Goal: Task Accomplishment & Management: Manage account settings

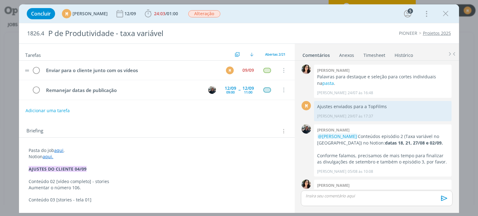
scroll to position [398, 0]
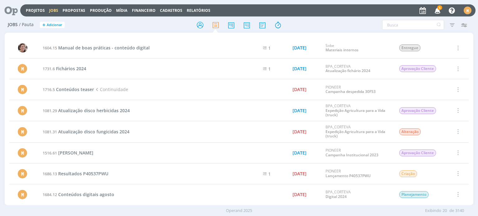
click at [8, 11] on icon at bounding box center [8, 10] width 13 height 12
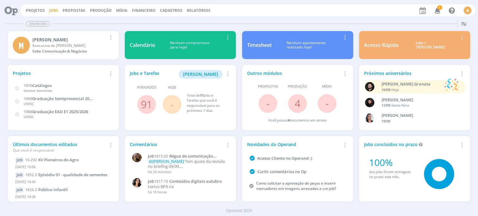
click at [56, 10] on link "Jobs" at bounding box center [53, 10] width 9 height 5
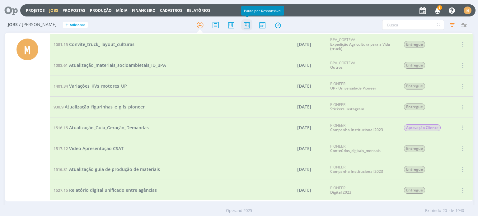
click at [249, 26] on icon at bounding box center [246, 25] width 11 height 12
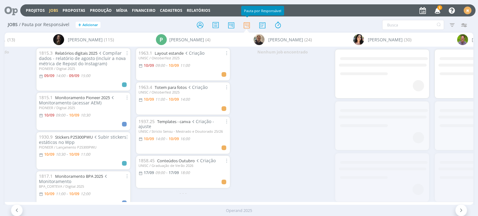
scroll to position [0, 1379]
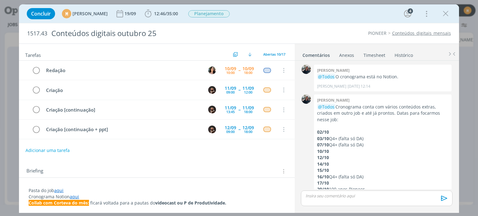
scroll to position [41, 0]
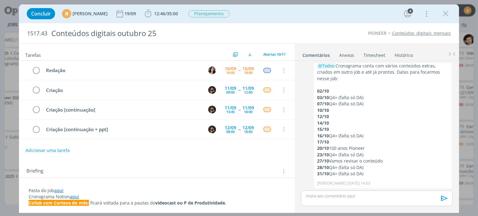
click at [60, 193] on link "aqui" at bounding box center [58, 191] width 9 height 6
click at [59, 190] on link "aqui" at bounding box center [58, 191] width 9 height 6
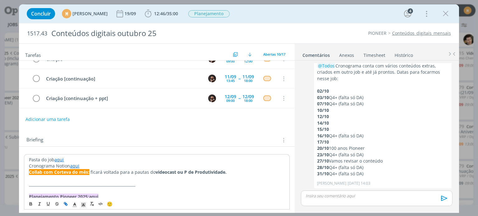
click at [58, 159] on link "aqui" at bounding box center [58, 160] width 9 height 6
click at [60, 160] on link "aqui" at bounding box center [58, 160] width 9 height 6
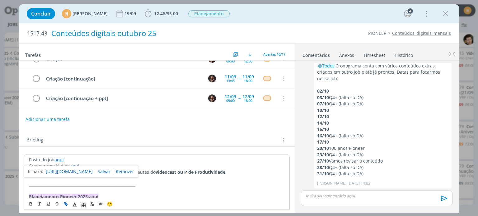
click at [68, 171] on link "https://sobeae.sharepoint.com/:f:/s/SOBEAE/Eq2kRokXBYJFpH2NPxNOcMMBpmwb6W4UOKcm…" at bounding box center [69, 172] width 47 height 8
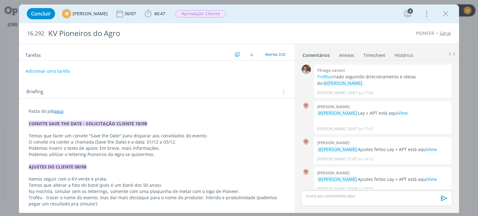
scroll to position [168, 0]
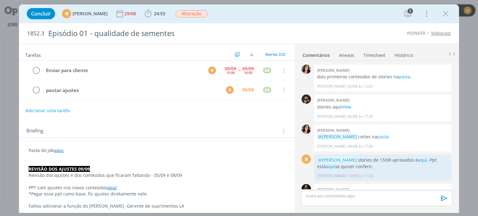
scroll to position [773, 0]
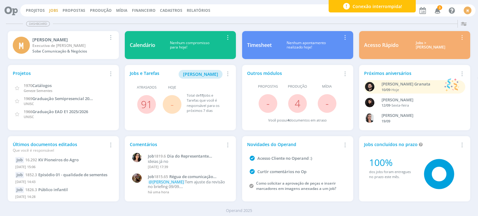
click at [56, 9] on link "Jobs" at bounding box center [53, 10] width 9 height 5
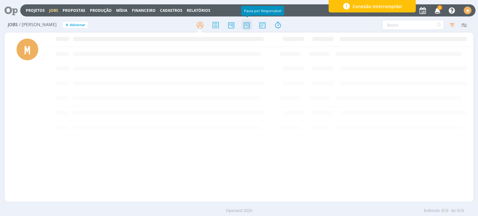
click at [250, 26] on icon at bounding box center [246, 25] width 11 height 12
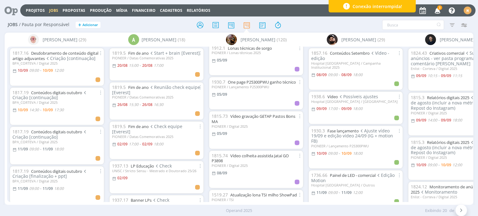
scroll to position [156, 0]
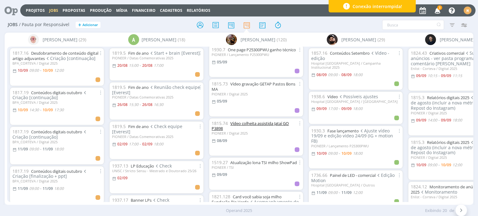
click at [251, 123] on link "Vídeo colheita assistida Jataí GO P3898" at bounding box center [250, 126] width 77 height 11
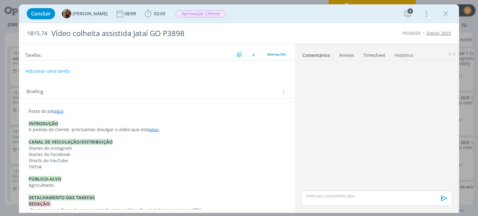
scroll to position [264, 0]
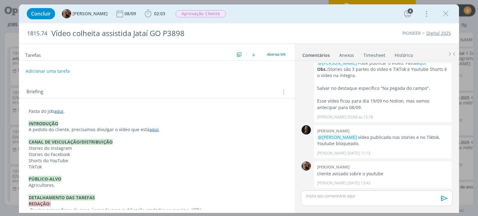
click at [61, 111] on link "aqui" at bounding box center [58, 111] width 9 height 6
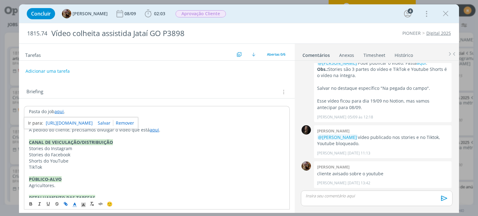
click at [69, 122] on link "https://sobeae.sharepoint.com/:f:/s/SOBEAE/ElM5I-LOaY5ClgjL9Gt3zv4BcjUkwLdqQGYe…" at bounding box center [69, 123] width 47 height 8
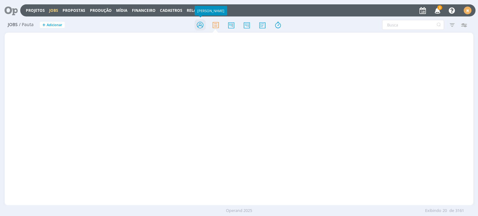
click at [195, 28] on icon at bounding box center [200, 25] width 11 height 12
click at [408, 23] on input "text" at bounding box center [413, 25] width 62 height 10
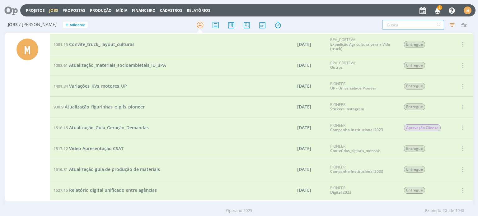
click at [397, 26] on input "text" at bounding box center [413, 25] width 62 height 10
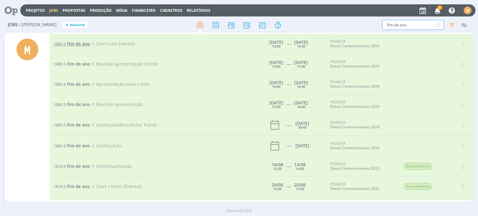
type input "fim de ano"
click at [82, 43] on span "Fim de ano" at bounding box center [78, 44] width 23 height 6
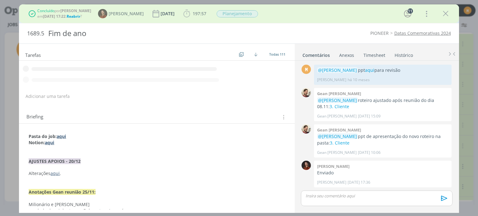
scroll to position [624, 0]
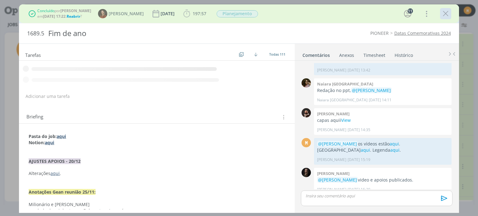
click at [448, 9] on button "dialog" at bounding box center [445, 13] width 9 height 9
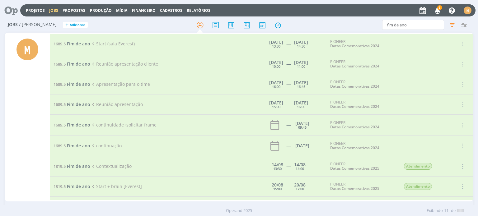
click at [446, 12] on div at bounding box center [239, 108] width 478 height 216
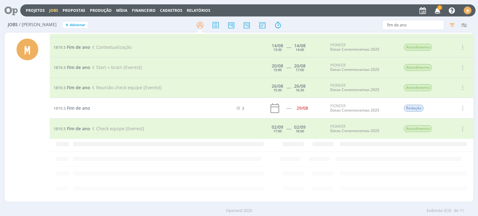
scroll to position [63, 0]
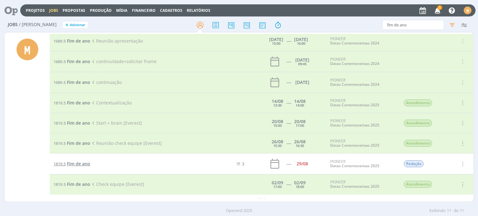
click at [80, 163] on span "Fim de ano" at bounding box center [78, 164] width 23 height 6
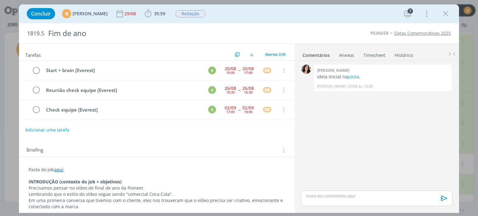
click at [61, 129] on button "Adicionar uma tarefa" at bounding box center [47, 130] width 44 height 11
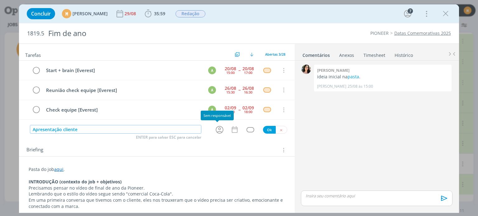
click at [215, 128] on icon "dialog" at bounding box center [220, 130] width 10 height 10
type input "Apresentação cliente"
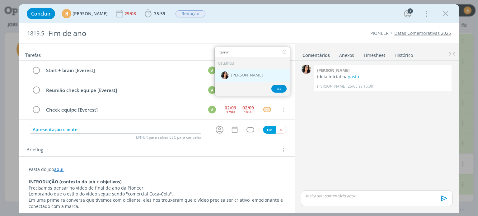
type input "tamiri"
click at [258, 71] on div "[PERSON_NAME]" at bounding box center [252, 75] width 75 height 13
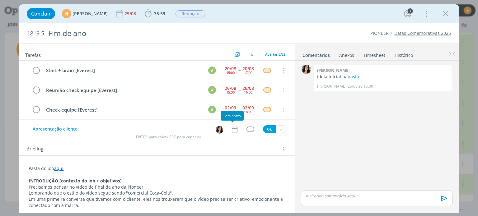
click at [231, 130] on icon "dialog" at bounding box center [235, 129] width 8 height 8
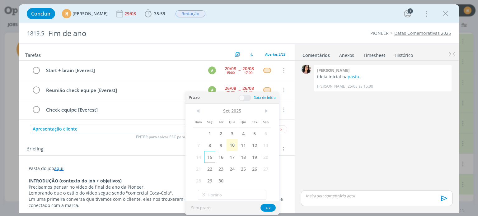
click at [211, 157] on span "15" at bounding box center [209, 157] width 11 height 12
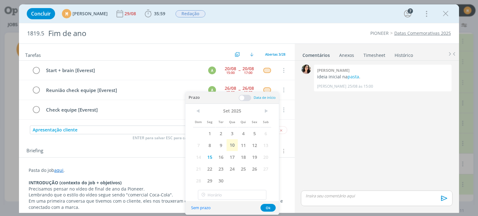
click at [241, 100] on span at bounding box center [245, 98] width 12 height 6
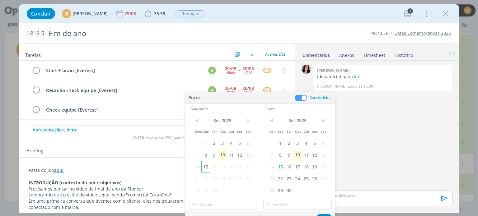
click at [203, 165] on span "15" at bounding box center [205, 167] width 8 height 12
click at [223, 205] on input "11:00" at bounding box center [223, 205] width 68 height 10
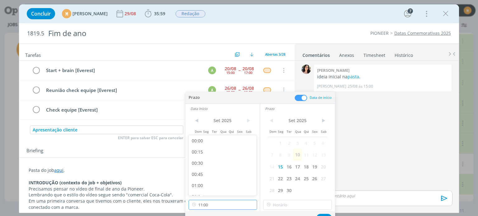
scroll to position [446, 0]
click at [220, 169] on div "10:30" at bounding box center [224, 165] width 70 height 11
type input "10:30"
type input "11:00"
click at [294, 204] on input "11:00" at bounding box center [297, 205] width 68 height 10
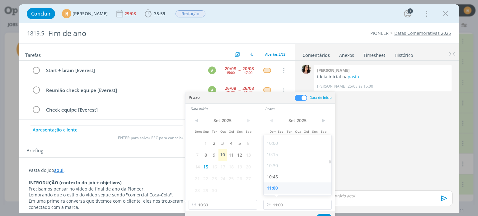
click at [291, 188] on div "11:00" at bounding box center [299, 188] width 70 height 11
click at [323, 215] on button "Ok" at bounding box center [324, 218] width 15 height 8
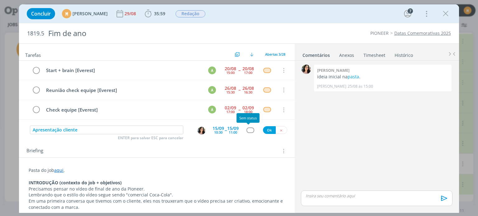
click at [248, 130] on div "dialog" at bounding box center [251, 130] width 8 height 5
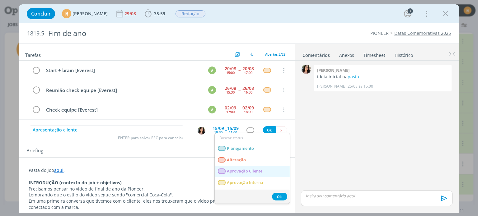
click at [250, 167] on Cliente "Aprovação Cliente" at bounding box center [252, 172] width 75 height 12
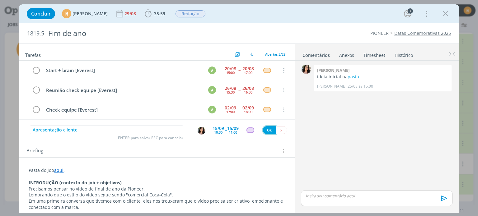
click at [264, 129] on button "Ok" at bounding box center [269, 130] width 13 height 8
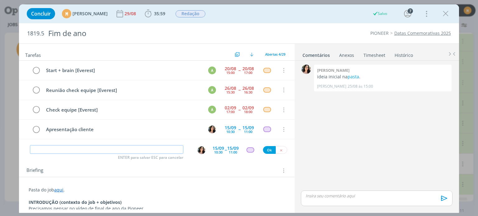
scroll to position [63, 0]
type input "A"
drag, startPoint x: 101, startPoint y: 126, endPoint x: 29, endPoint y: 125, distance: 71.9
click at [29, 125] on tr "Apresentação cliente 15/09 10:30 -- 15/09 11:00 Cancelar" at bounding box center [156, 130] width 275 height 20
copy div "Apresentação cliente"
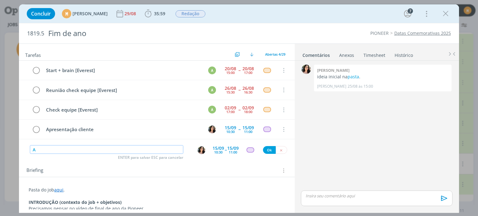
click at [61, 145] on input "A" at bounding box center [106, 149] width 153 height 9
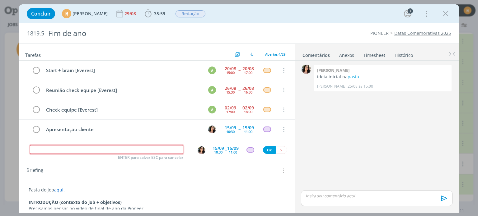
paste input "Apresentação cliente"
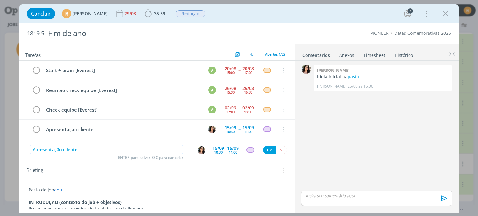
click at [198, 148] on img "dialog" at bounding box center [202, 151] width 8 height 8
type input "Apresentação cliente"
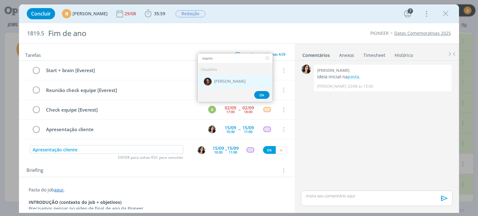
type input "marin"
click at [232, 79] on span "[PERSON_NAME]" at bounding box center [229, 81] width 31 height 5
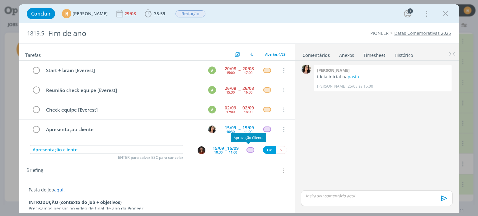
click at [249, 148] on div "dialog" at bounding box center [251, 150] width 8 height 5
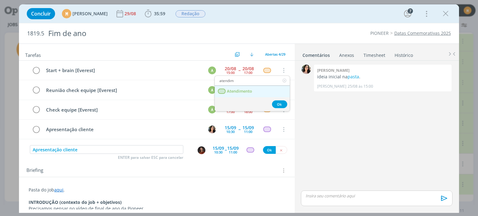
type input "atendim"
click at [244, 89] on span "Atendimento" at bounding box center [239, 91] width 25 height 5
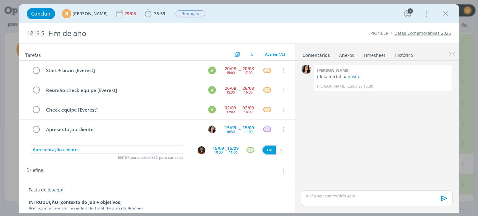
click at [266, 146] on button "Ok" at bounding box center [269, 150] width 13 height 8
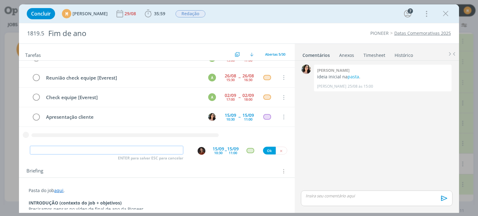
paste input "Apresentação cliente"
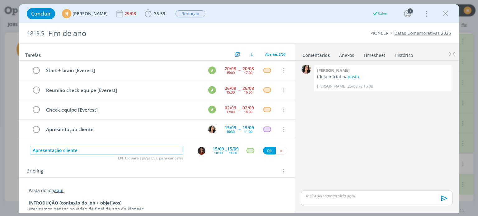
click at [198, 150] on img "dialog" at bounding box center [202, 151] width 8 height 8
type input "Apresentação cliente"
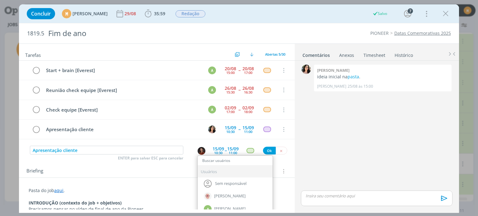
scroll to position [63, 0]
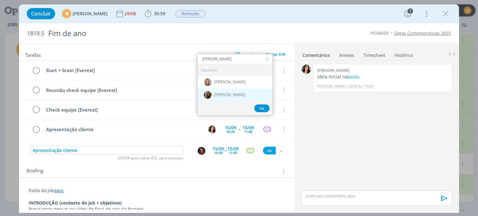
type input "amanda"
click at [224, 96] on span "[PERSON_NAME]" at bounding box center [229, 94] width 31 height 5
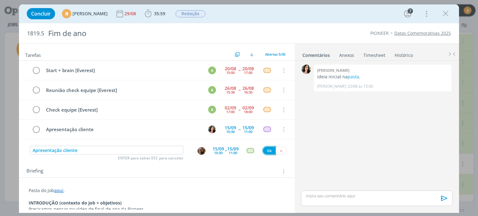
click at [263, 151] on button "Ok" at bounding box center [269, 151] width 13 height 8
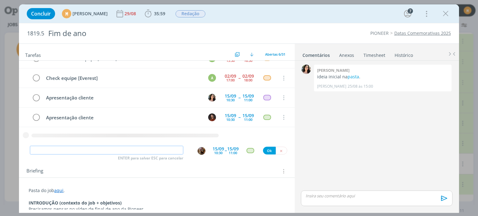
paste input "Apresentação cliente"
click at [202, 152] on img "dialog" at bounding box center [202, 151] width 8 height 8
type input "Apresentação cliente"
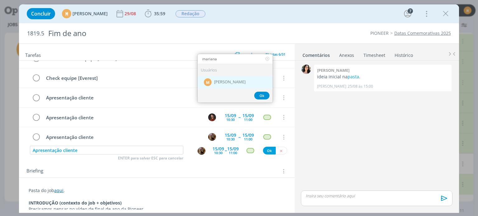
type input "mariana"
click at [228, 77] on div "M Mariana Kochenborger" at bounding box center [235, 82] width 75 height 13
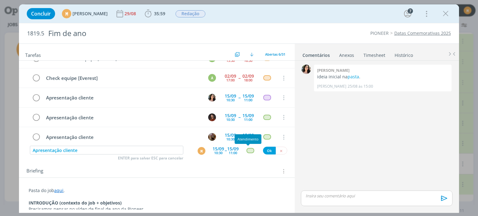
click at [250, 148] on div "dialog" at bounding box center [251, 150] width 8 height 5
click at [263, 153] on button "Ok" at bounding box center [269, 151] width 13 height 8
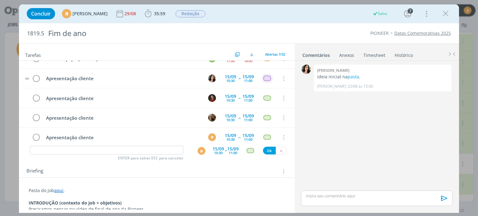
click at [264, 74] on td "dialog" at bounding box center [267, 78] width 11 height 9
click at [264, 78] on div "Start + brain [Everest] A 20/08 15:00 -- 20/08 17:00 Cancelar Reunião check equ…" at bounding box center [156, 79] width 275 height 138
click at [263, 76] on div "dialog" at bounding box center [267, 78] width 8 height 5
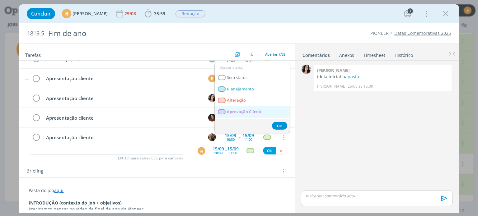
click at [238, 110] on span "Aprovação Cliente" at bounding box center [244, 112] width 35 height 5
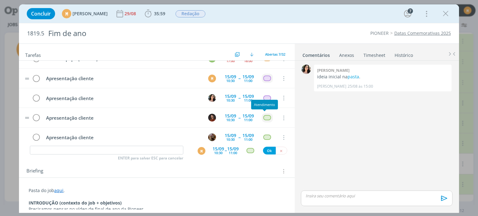
click at [263, 116] on div "dialog" at bounding box center [267, 117] width 8 height 5
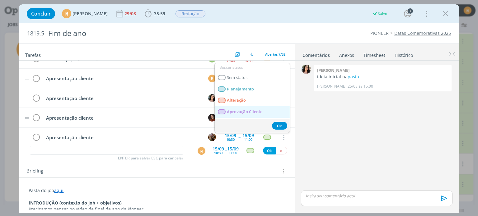
click at [256, 112] on span "Aprovação Cliente" at bounding box center [244, 112] width 35 height 5
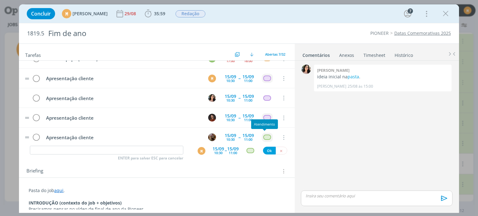
click at [264, 137] on div "dialog" at bounding box center [267, 137] width 8 height 5
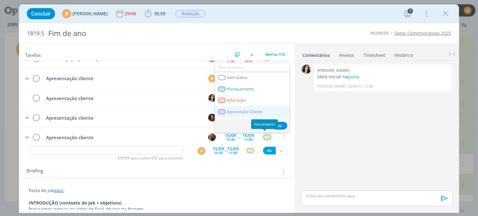
click at [245, 112] on span "Aprovação Cliente" at bounding box center [244, 112] width 35 height 5
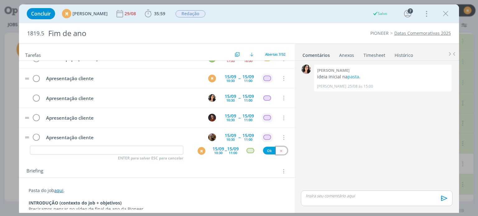
click at [279, 149] on icon "dialog" at bounding box center [281, 151] width 4 height 4
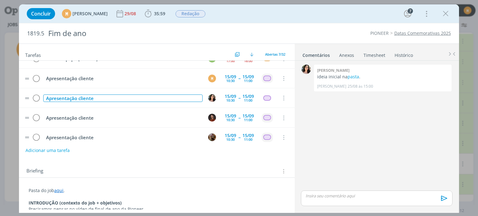
click at [124, 97] on div "Apresentação cliente" at bounding box center [122, 99] width 159 height 8
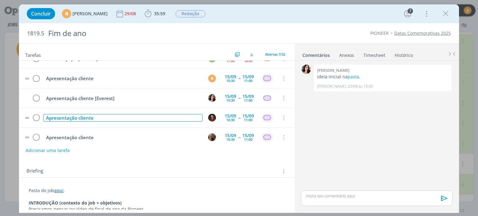
click at [125, 114] on div "Apresentação cliente" at bounding box center [122, 118] width 159 height 8
click at [129, 132] on td "Apresentação cliente" at bounding box center [121, 137] width 159 height 11
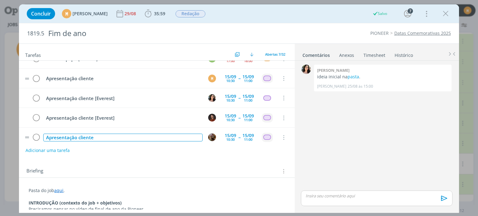
click at [132, 137] on div "Apresentação cliente" at bounding box center [122, 138] width 159 height 8
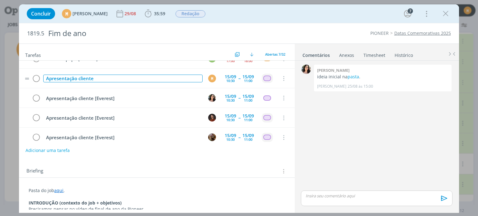
click at [127, 76] on div "Apresentação cliente" at bounding box center [122, 79] width 159 height 8
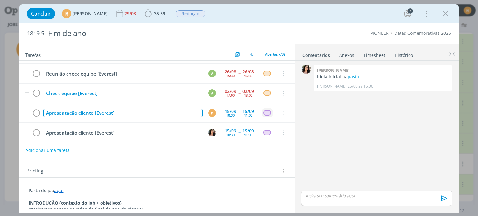
scroll to position [31, 0]
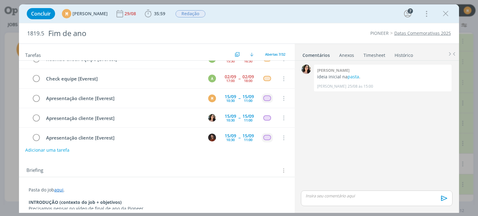
click at [52, 149] on button "Adicionar uma tarefa" at bounding box center [47, 150] width 44 height 11
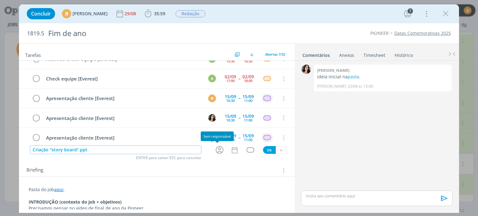
click at [217, 152] on icon "dialog" at bounding box center [220, 150] width 8 height 8
type input "Criação "story board" ppt"
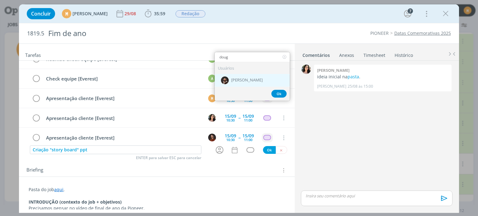
type input "doug"
click at [241, 83] on div "[PERSON_NAME]" at bounding box center [252, 80] width 75 height 13
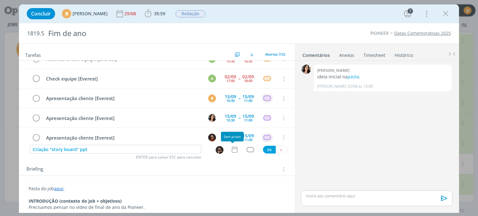
click at [234, 151] on icon "dialog" at bounding box center [235, 150] width 8 height 8
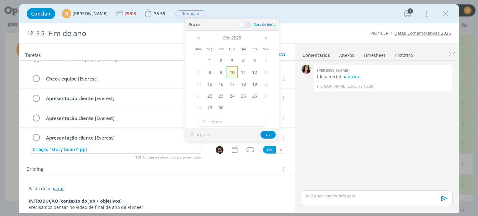
click at [236, 71] on span "10" at bounding box center [232, 72] width 11 height 12
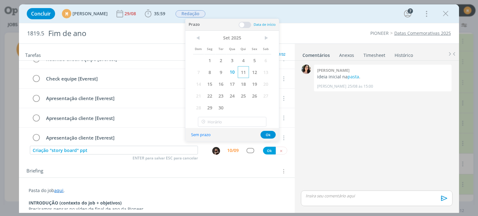
click at [244, 72] on span "11" at bounding box center [243, 72] width 11 height 12
click at [242, 28] on div "Prazo Data de início" at bounding box center [232, 25] width 93 height 12
click at [242, 27] on span at bounding box center [245, 25] width 12 height 6
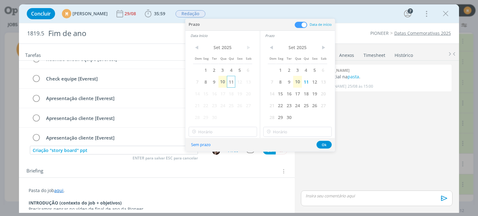
click at [231, 82] on span "11" at bounding box center [231, 82] width 8 height 12
click at [230, 134] on input "11:00" at bounding box center [223, 132] width 68 height 10
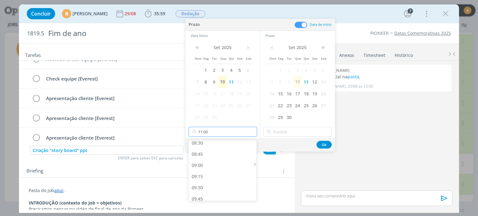
scroll to position [383, 0]
click at [214, 169] on div "09:00" at bounding box center [224, 166] width 70 height 11
type input "09:00"
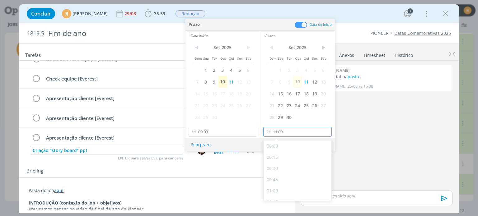
click at [296, 132] on input "11:00" at bounding box center [297, 132] width 68 height 10
click at [275, 175] on div "12:00" at bounding box center [299, 176] width 70 height 11
type input "12:00"
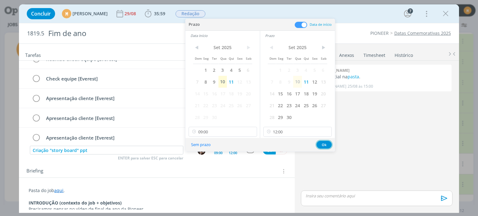
click at [325, 141] on button "Ok" at bounding box center [324, 145] width 15 height 8
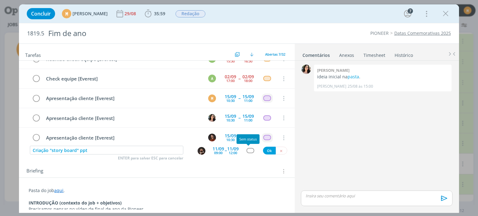
click at [247, 152] on div "dialog" at bounding box center [251, 150] width 8 height 5
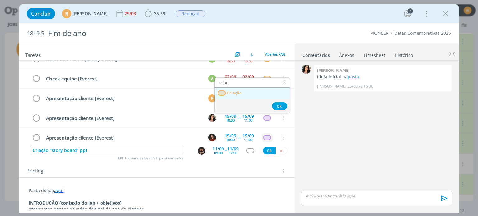
type input "criaç"
click at [250, 94] on link "Criação" at bounding box center [252, 94] width 75 height 12
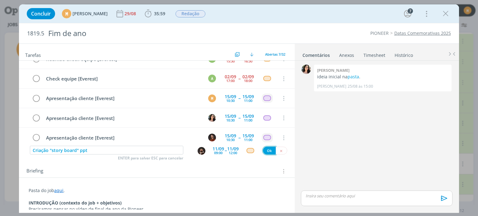
click at [266, 150] on button "Ok" at bounding box center [269, 151] width 13 height 8
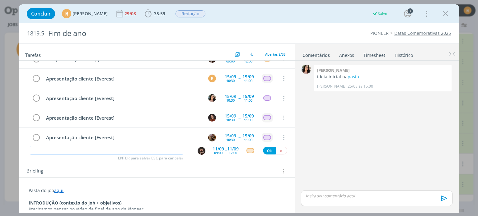
scroll to position [76, 0]
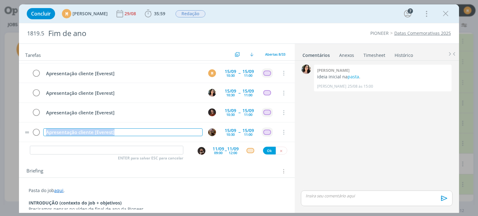
drag, startPoint x: 123, startPoint y: 132, endPoint x: 40, endPoint y: 122, distance: 84.0
click at [40, 123] on tr "Apresentação cliente [Everest] 15/09 10:30 -- 15/09 11:00 Cancelar" at bounding box center [156, 133] width 275 height 20
copy div "Apresentação cliente [Everest]"
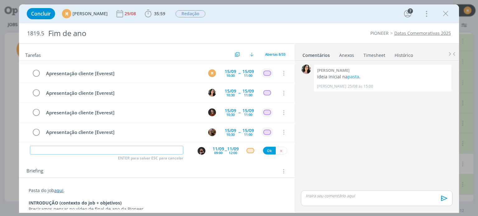
click at [55, 148] on input "dialog" at bounding box center [106, 150] width 153 height 9
paste input "Apresentação cliente [Everest]"
type input "Apresentação cliente [Everest]"
click at [216, 151] on div "09:00" at bounding box center [218, 152] width 8 height 3
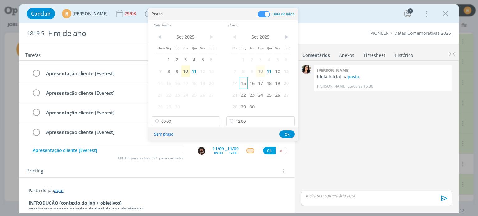
click at [244, 81] on span "15" at bounding box center [243, 83] width 8 height 12
click at [169, 80] on span "15" at bounding box center [168, 83] width 8 height 12
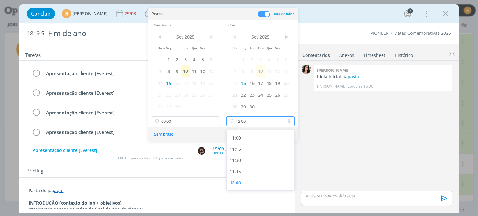
click at [250, 123] on input "12:00" at bounding box center [260, 121] width 68 height 10
click at [247, 133] on div "11:00" at bounding box center [262, 138] width 70 height 11
type input "11:00"
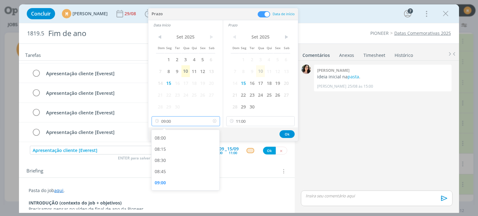
click at [174, 122] on input "09:00" at bounding box center [186, 121] width 68 height 10
click at [165, 152] on div "10:30" at bounding box center [187, 156] width 70 height 11
type input "10:30"
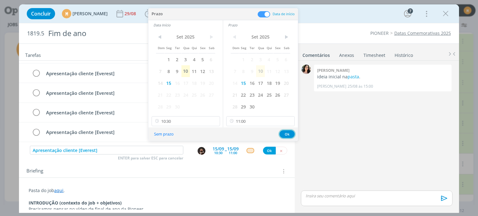
click at [289, 132] on button "Ok" at bounding box center [287, 134] width 15 height 8
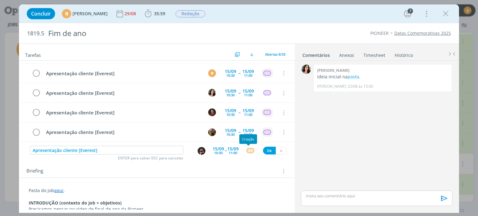
click at [249, 151] on div "dialog" at bounding box center [251, 150] width 8 height 5
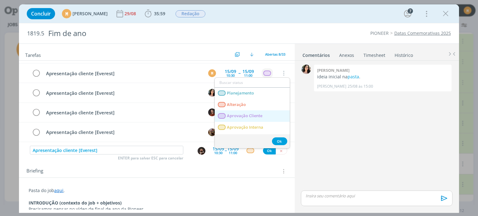
click at [250, 117] on span "Aprovação Cliente" at bounding box center [244, 116] width 35 height 5
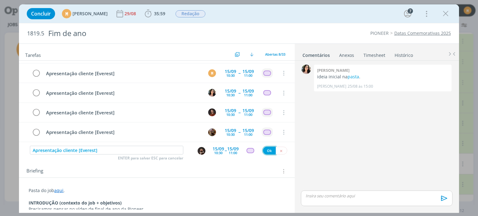
click at [265, 148] on button "Ok" at bounding box center [269, 151] width 13 height 8
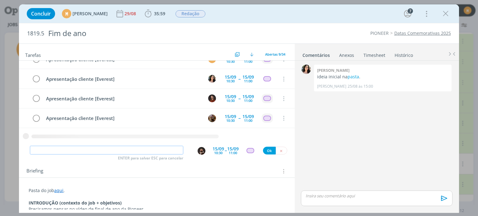
paste input "Apresentação cliente [Everest]"
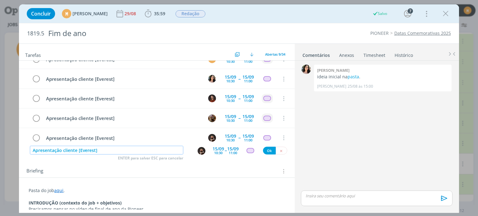
click at [198, 151] on img "dialog" at bounding box center [202, 151] width 8 height 8
type input "Apresentação cliente [Everest]"
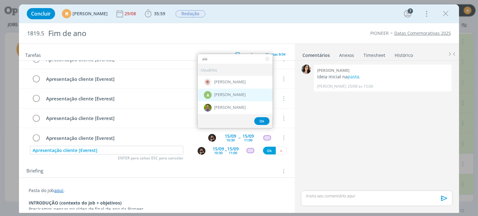
type input "ale"
click at [220, 90] on div "A Alexandre Assumpção" at bounding box center [235, 95] width 75 height 13
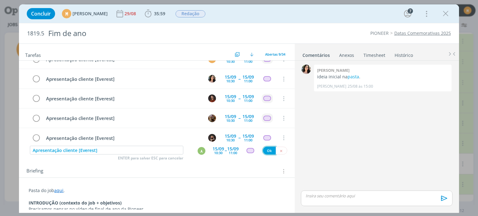
click at [266, 149] on button "Ok" at bounding box center [269, 151] width 13 height 8
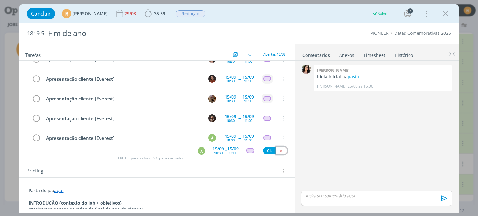
click at [279, 152] on icon "dialog" at bounding box center [281, 151] width 4 height 4
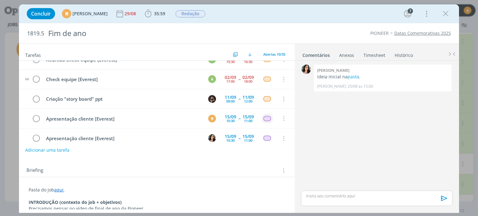
scroll to position [31, 0]
click at [54, 149] on button "Adicionar uma tarefa" at bounding box center [47, 150] width 44 height 11
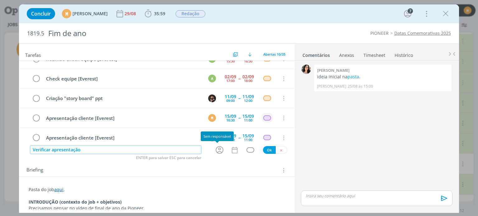
click at [220, 153] on icon "dialog" at bounding box center [220, 150] width 10 height 10
type input "Verificar apresentação"
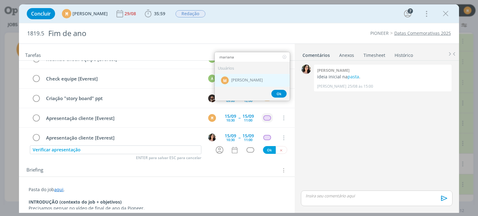
type input "mariana"
click at [237, 78] on span "[PERSON_NAME]" at bounding box center [246, 80] width 31 height 5
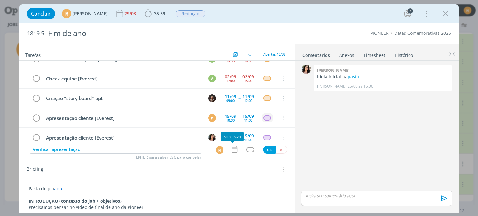
click at [232, 152] on icon "dialog" at bounding box center [235, 150] width 8 height 8
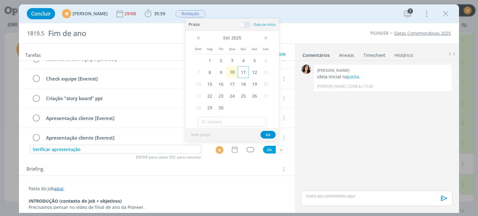
click at [243, 71] on span "11" at bounding box center [243, 72] width 11 height 12
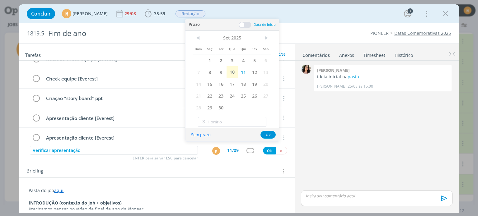
click at [246, 22] on span at bounding box center [245, 25] width 12 height 6
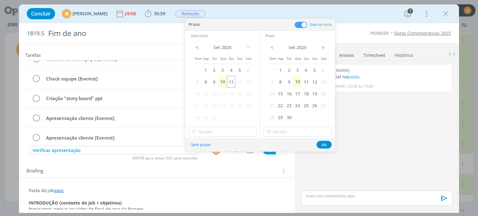
click at [232, 84] on span "11" at bounding box center [231, 82] width 8 height 12
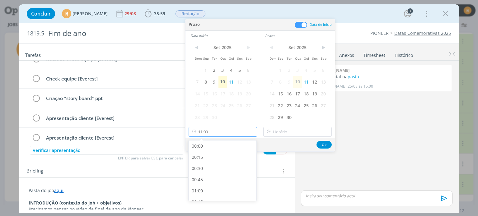
click at [242, 135] on input "11:00" at bounding box center [223, 132] width 68 height 10
click at [206, 176] on div "13:30" at bounding box center [224, 181] width 70 height 11
type input "13:30"
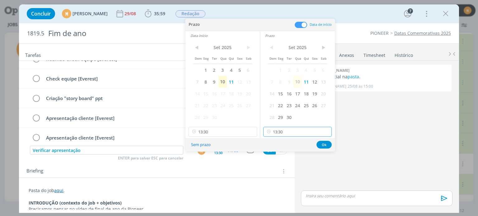
click at [306, 130] on input "13:30" at bounding box center [297, 132] width 68 height 10
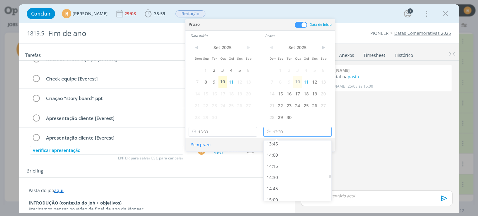
scroll to position [620, 0]
click at [285, 154] on div "14:00" at bounding box center [299, 153] width 70 height 11
type input "14:00"
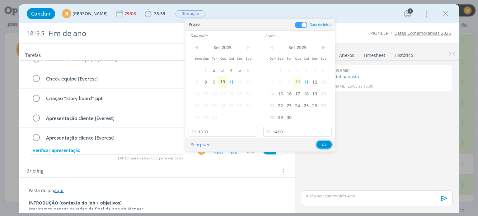
click at [322, 144] on button "Ok" at bounding box center [324, 145] width 15 height 8
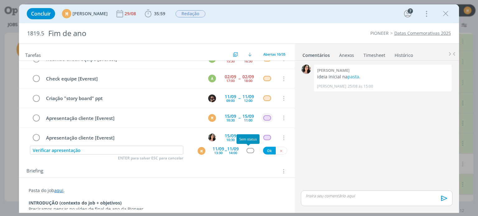
click at [247, 151] on div "dialog" at bounding box center [251, 150] width 8 height 5
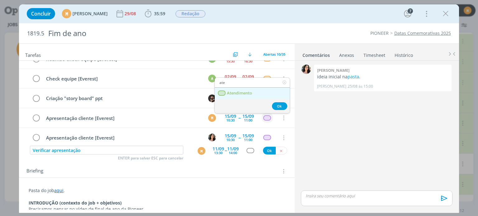
type input "ate"
click at [252, 96] on link "Atendimento" at bounding box center [252, 94] width 75 height 12
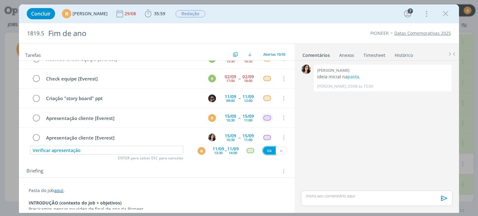
drag, startPoint x: 267, startPoint y: 148, endPoint x: 249, endPoint y: 170, distance: 28.9
click at [267, 148] on button "Ok" at bounding box center [269, 151] width 13 height 8
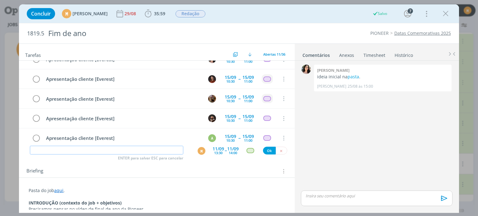
scroll to position [134, 0]
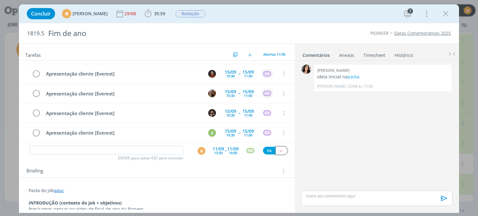
click at [280, 150] on icon "dialog" at bounding box center [281, 151] width 4 height 4
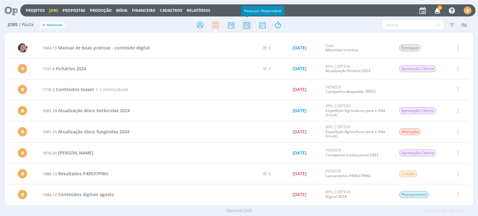
click at [248, 24] on icon at bounding box center [246, 25] width 11 height 12
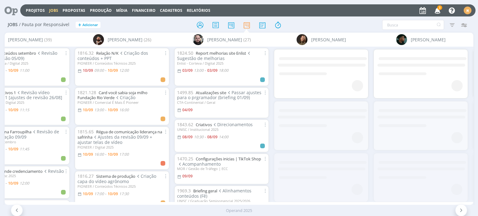
scroll to position [0, 566]
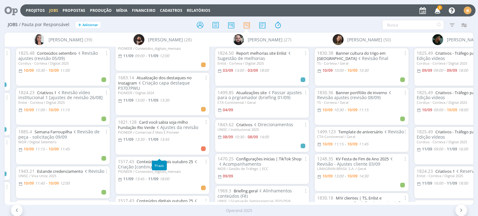
scroll to position [218, 0]
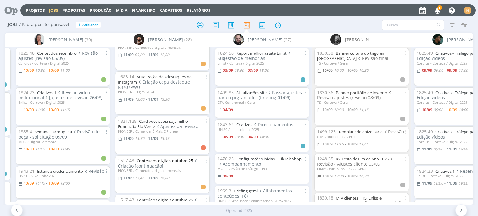
click at [167, 158] on link "Conteúdos digitais outubro 25" at bounding box center [165, 161] width 56 height 6
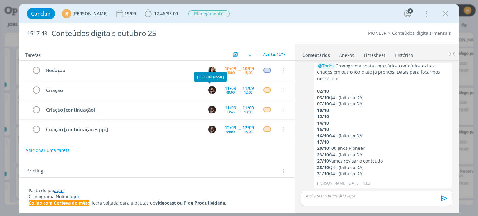
scroll to position [19, 0]
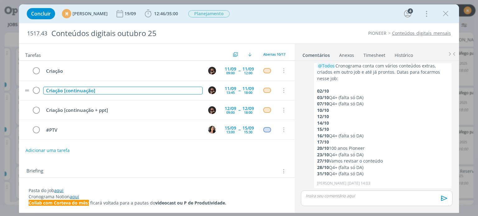
click at [110, 92] on div "Criação [continuação]" at bounding box center [122, 91] width 159 height 8
drag, startPoint x: 103, startPoint y: 92, endPoint x: 63, endPoint y: 85, distance: 40.7
click at [63, 85] on td "Criação [continuação]" at bounding box center [121, 90] width 159 height 11
click at [280, 71] on icon "dialog" at bounding box center [283, 71] width 7 height 6
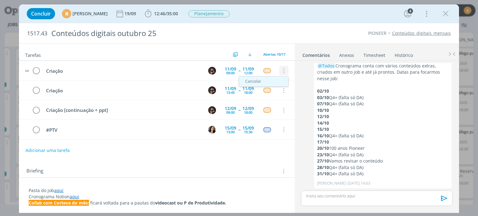
click at [274, 82] on link "Cancelar" at bounding box center [263, 82] width 49 height 10
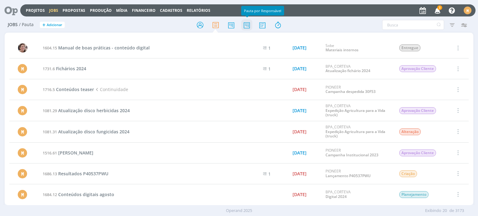
click at [246, 27] on icon at bounding box center [246, 25] width 11 height 12
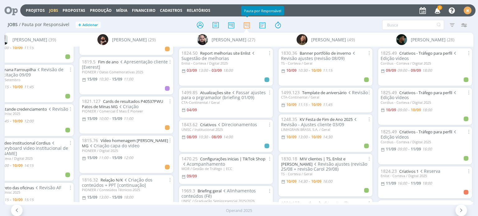
scroll to position [436, 0]
click at [132, 137] on link "Vídeo homenagem [PERSON_NAME] MG" at bounding box center [125, 142] width 86 height 11
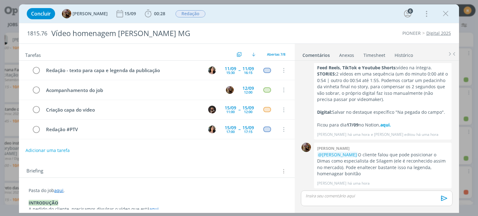
scroll to position [19, 0]
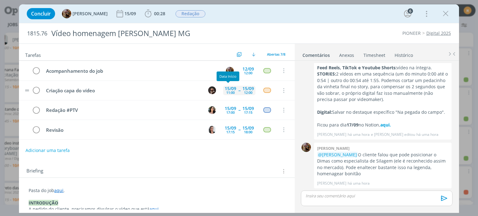
click at [228, 91] on div "11:00" at bounding box center [230, 92] width 8 height 3
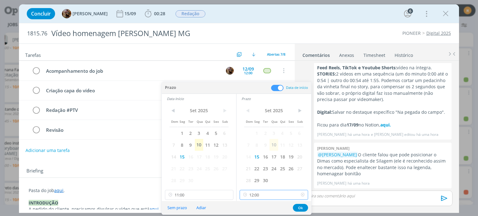
click at [268, 198] on input "12:00" at bounding box center [274, 195] width 68 height 10
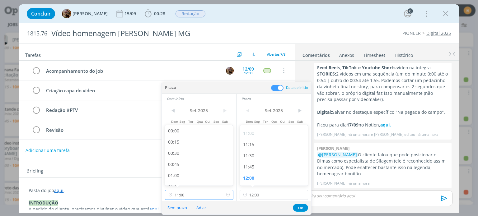
scroll to position [446, 0]
click at [197, 198] on input "11:00" at bounding box center [199, 195] width 68 height 10
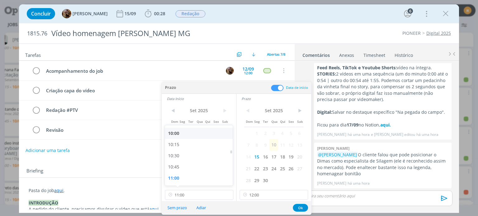
click at [183, 138] on div "10:00" at bounding box center [200, 133] width 70 height 11
type input "10:00"
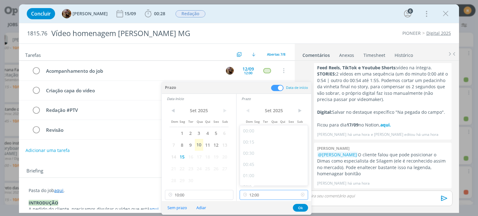
click at [264, 197] on input "12:00" at bounding box center [274, 195] width 68 height 10
click at [252, 142] on div "10:30" at bounding box center [275, 142] width 70 height 11
type input "10:30"
click at [303, 205] on button "Ok" at bounding box center [300, 208] width 15 height 8
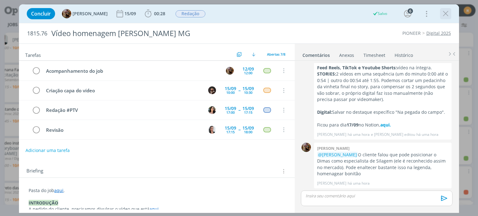
click at [448, 12] on icon "dialog" at bounding box center [445, 13] width 9 height 9
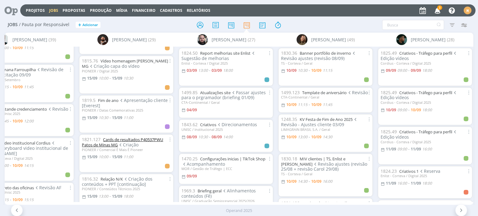
click at [144, 137] on link "Cards de resultados P40537PWU Patos de Minas MG" at bounding box center [122, 142] width 81 height 11
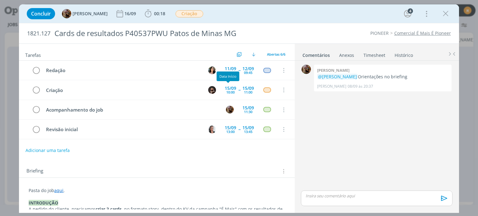
scroll to position [436, 0]
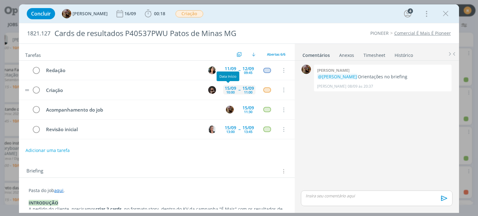
click at [229, 87] on div "15/09" at bounding box center [231, 88] width 12 height 4
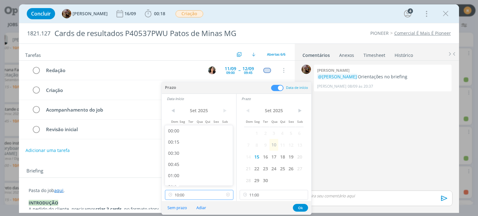
click at [211, 194] on input "10:00" at bounding box center [199, 195] width 68 height 10
click at [267, 194] on input "11:00" at bounding box center [274, 195] width 68 height 10
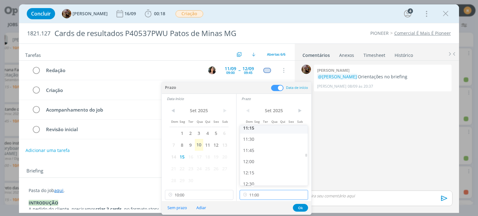
scroll to position [508, 0]
click at [253, 163] on div "12:00" at bounding box center [275, 160] width 70 height 11
type input "12:00"
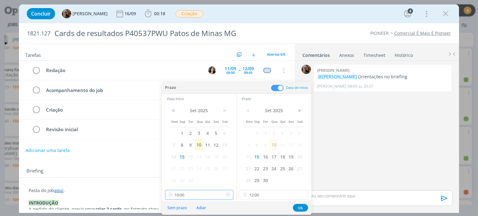
scroll to position [401, 0]
click at [208, 196] on input "10:00" at bounding box center [199, 195] width 68 height 10
click at [177, 161] on div "11:00" at bounding box center [200, 160] width 70 height 11
type input "11:00"
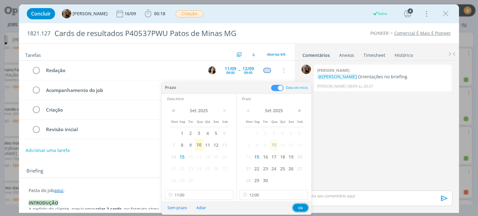
click at [301, 209] on button "Ok" at bounding box center [300, 208] width 15 height 8
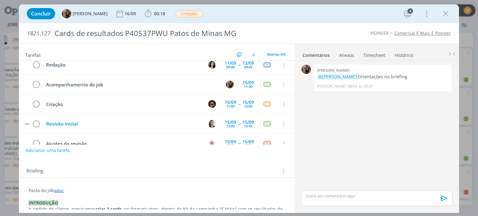
scroll to position [0, 0]
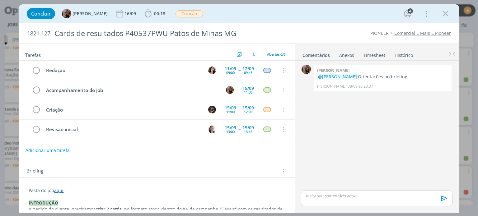
click at [271, 12] on div "Concluir Amanda Rodrigues 16/09 00:18 Iniciar Apontar Data * 10/09/2025 Horas *…" at bounding box center [239, 13] width 430 height 15
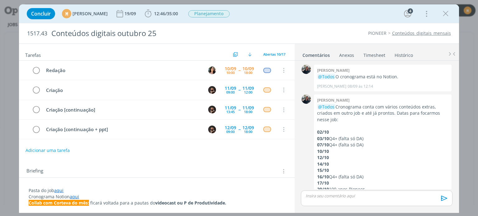
scroll to position [41, 0]
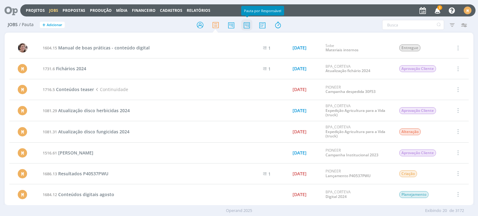
click at [246, 22] on icon at bounding box center [246, 25] width 11 height 12
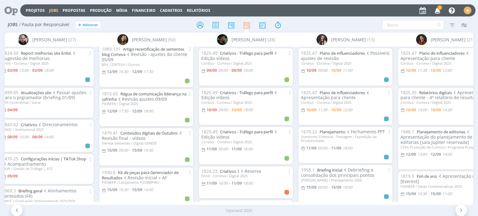
scroll to position [436, 0]
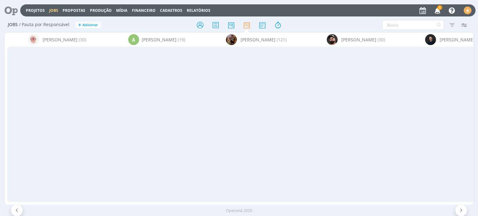
scroll to position [436, 0]
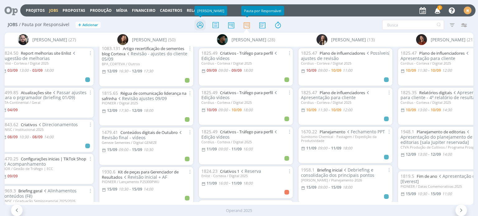
click at [200, 25] on icon at bounding box center [200, 25] width 11 height 12
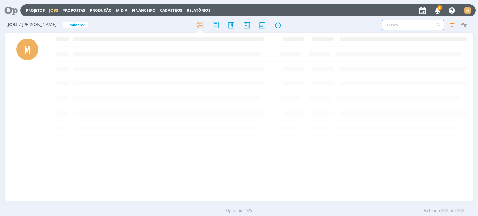
click at [394, 27] on input "text" at bounding box center [413, 25] width 62 height 10
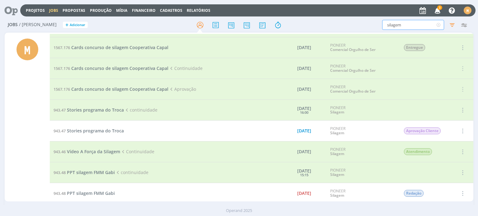
scroll to position [446, 0]
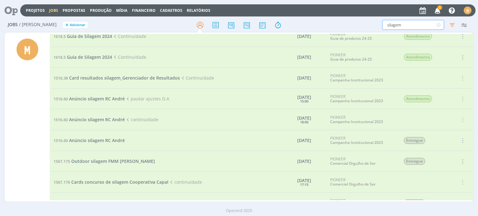
drag, startPoint x: 402, startPoint y: 28, endPoint x: 346, endPoint y: 31, distance: 56.1
click at [346, 31] on div "Jobs / Minha Pauta + Adicionar silagem Filtros Filtrar Limpar silagem Tipo Jobs…" at bounding box center [239, 25] width 468 height 16
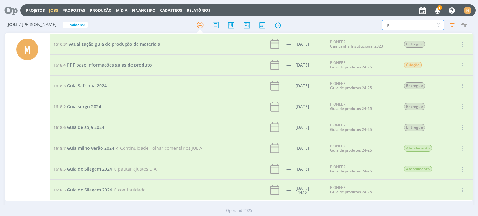
type input "g"
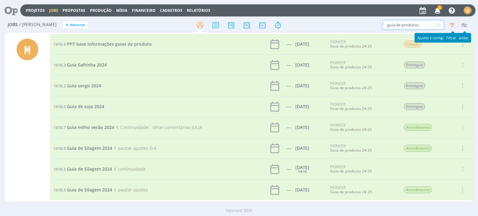
type input "guia de produtos"
click at [453, 24] on icon "button" at bounding box center [452, 24] width 11 height 11
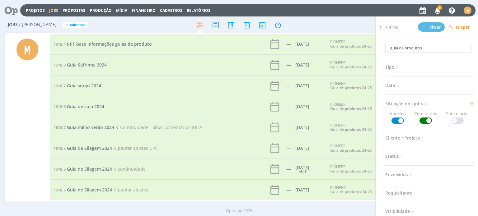
click at [425, 121] on span at bounding box center [426, 121] width 12 height 6
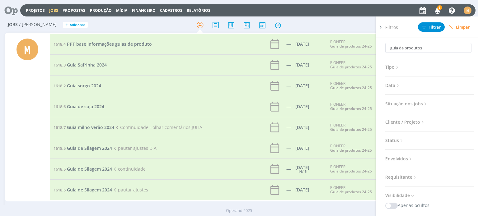
click at [129, 25] on h2 "Jobs / Minha Pauta + Adicionar" at bounding box center [83, 23] width 150 height 13
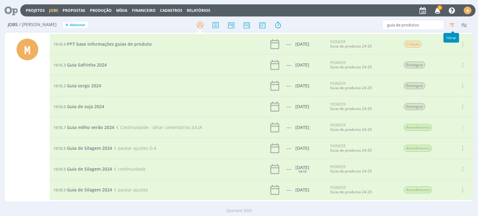
click at [454, 25] on icon "button" at bounding box center [452, 24] width 11 height 11
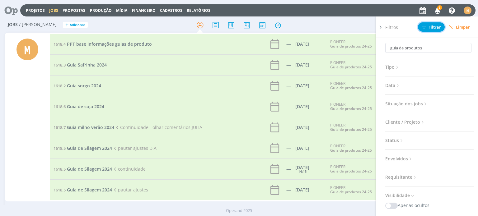
click at [436, 26] on span "Filtrar" at bounding box center [431, 27] width 19 height 4
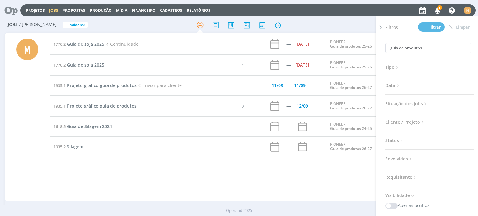
click at [322, 15] on div "Projetos Jobs Propostas Produção Mídia Financeiro Cadastros Relatórios 3 Notifi…" at bounding box center [247, 10] width 455 height 12
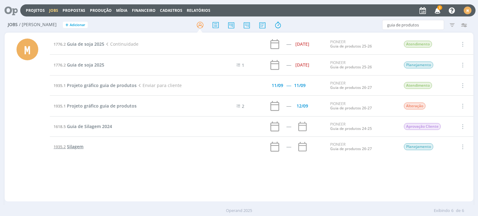
click at [78, 148] on span "Silagem" at bounding box center [75, 147] width 16 height 6
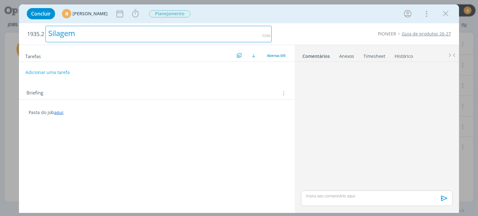
click at [48, 34] on div "Silagem" at bounding box center [158, 34] width 226 height 16
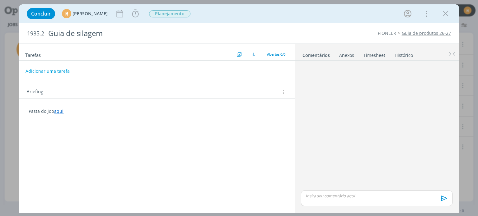
click at [299, 12] on div "Concluir M Mariana Kochenborger Iniciar Apontar Data * 10/09/2025 Horas * 00:00…" at bounding box center [239, 13] width 430 height 15
click at [59, 111] on link "aqui" at bounding box center [58, 111] width 9 height 6
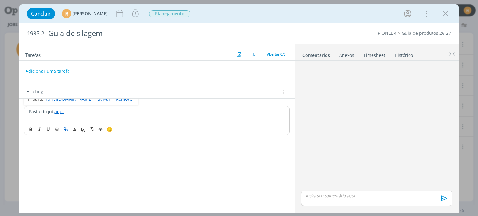
click at [70, 99] on link "https://sobeae.sharepoint.com/:f:/s/SOBEAE/EutZnmr_H_RLqo9d_gpaxdgBedTrpbazx7Rm…" at bounding box center [69, 99] width 47 height 8
click at [106, 111] on p "Pasta do job aqui" at bounding box center [157, 112] width 256 height 6
click at [61, 111] on p "Pasta do job aqui" at bounding box center [157, 112] width 256 height 6
click at [57, 110] on p "Pasta do job aqui" at bounding box center [157, 112] width 256 height 6
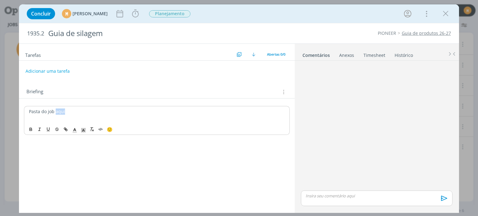
click at [57, 110] on p "Pasta do job aqui" at bounding box center [157, 112] width 256 height 6
click at [65, 128] on icon "dialog" at bounding box center [65, 129] width 2 height 2
paste input "https://sobeae.sharepoint.com/:f:/s/SOBEAE/EutZnmr_H_RLqo9d_gpaxdgBedTrpbazx7Rm…"
type input "https://sobeae.sharepoint.com/:f:/s/SOBEAE/EutZnmr_H_RLqo9d_gpaxdgBedTrpbazx7Rm…"
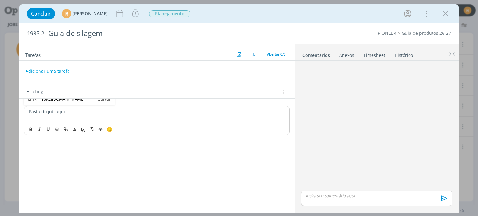
scroll to position [0, 0]
click at [102, 101] on link "dialog" at bounding box center [102, 99] width 18 height 6
click at [101, 112] on p "Pasta do job aqui" at bounding box center [157, 112] width 256 height 6
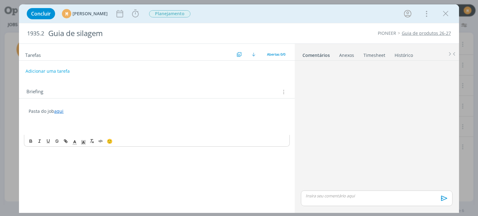
click at [91, 119] on p "dialog" at bounding box center [157, 118] width 256 height 6
click at [86, 125] on p "dialog" at bounding box center [157, 124] width 256 height 6
click at [43, 125] on p "dialog" at bounding box center [157, 124] width 256 height 6
click at [285, 95] on div "Briefings Predefinidos Versões do Briefing Ver Briefing do Projeto" at bounding box center [283, 91] width 6 height 7
click at [283, 93] on icon "dialog" at bounding box center [283, 92] width 6 height 7
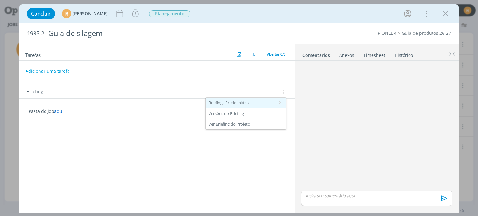
click at [271, 104] on div "Briefings Predefinidos" at bounding box center [246, 103] width 80 height 11
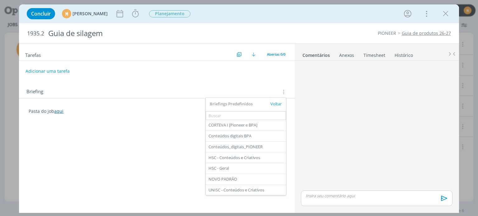
click at [261, 131] on hr at bounding box center [246, 131] width 80 height 0
click at [257, 126] on div "CORTEVA I [Pioneer e BPA]" at bounding box center [246, 125] width 80 height 11
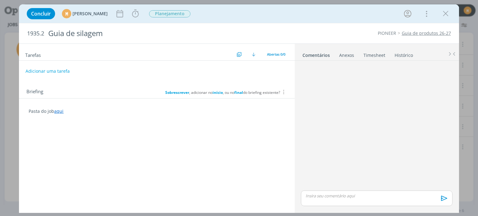
click at [235, 91] on b "final" at bounding box center [238, 92] width 9 height 5
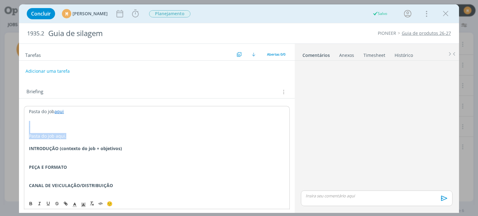
drag, startPoint x: 78, startPoint y: 136, endPoint x: 20, endPoint y: 121, distance: 60.2
click at [20, 121] on div "Pasta do job aqui Pasta do job aqui. INTRODUÇÃO (contexto do job + objetivos) P…" at bounding box center [156, 199] width 275 height 200
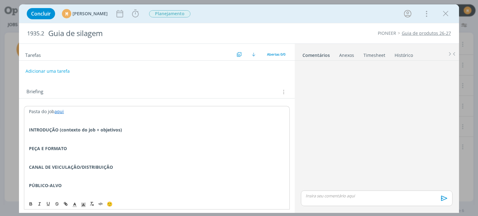
click at [112, 143] on p "dialog" at bounding box center [157, 142] width 256 height 6
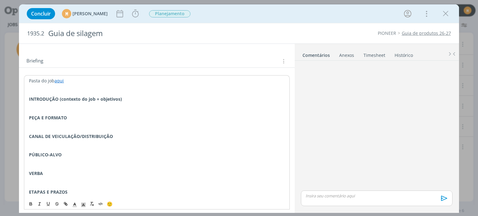
scroll to position [31, 0]
click at [88, 99] on strong "INTRODUÇÃO (contexto do job + objetivos)" at bounding box center [75, 99] width 93 height 6
click at [140, 9] on icon "dialog" at bounding box center [135, 13] width 9 height 9
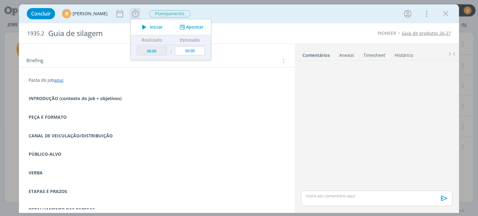
click at [163, 27] on span "Iniciar" at bounding box center [156, 27] width 13 height 4
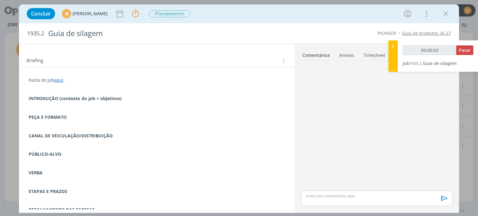
click at [156, 112] on p "dialog" at bounding box center [157, 111] width 256 height 6
click at [143, 102] on p "dialog" at bounding box center [157, 105] width 256 height 6
click at [58, 104] on p "Vamos" at bounding box center [157, 105] width 256 height 6
click at [52, 105] on p "Vamos" at bounding box center [157, 105] width 256 height 6
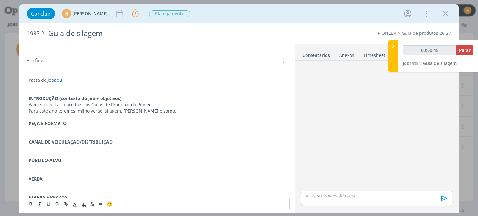
click at [110, 110] on p "Para este ano teremos: milho verão, silagem, milho safrinha e sorgo." at bounding box center [157, 111] width 256 height 6
click at [30, 206] on icon "dialog" at bounding box center [30, 204] width 5 height 5
click at [143, 133] on p "dialog" at bounding box center [157, 136] width 256 height 6
click at [194, 114] on p "dialog" at bounding box center [157, 117] width 256 height 6
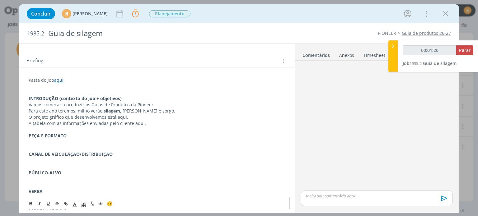
click at [154, 115] on p "O projeto gráfico que desenvolvemos está aqui." at bounding box center [157, 117] width 256 height 6
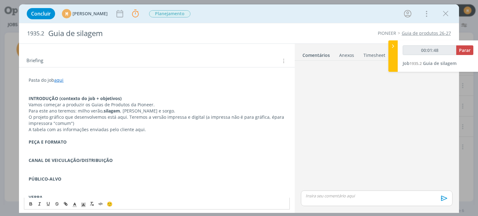
click at [266, 115] on p "O projeto gráfico que desenvolvemos está aqui. Teremos a versão impressa e digi…" at bounding box center [157, 120] width 256 height 12
click at [83, 127] on p "A tabela com as informações enviadas pelo cliente aqui." at bounding box center [157, 130] width 256 height 6
click at [80, 127] on p "A tabela com as informações enviadas pelo cliente aqui." at bounding box center [157, 130] width 256 height 6
click at [76, 123] on p "O projeto gráfico que desenvolvemos está aqui. Teremos a versão impressa e digi…" at bounding box center [157, 120] width 256 height 12
click at [152, 127] on p "A tabela com as informações enviadas pelo cliente aqui." at bounding box center [157, 130] width 256 height 6
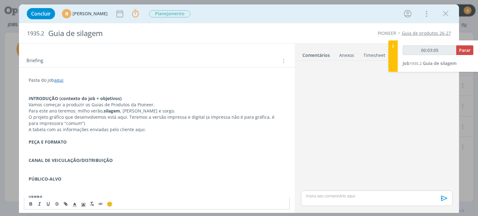
click at [74, 148] on p "dialog" at bounding box center [157, 148] width 256 height 6
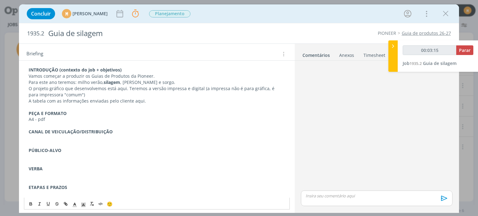
scroll to position [62, 0]
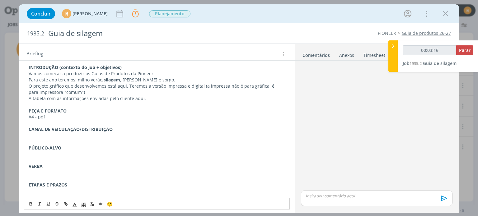
click at [86, 135] on p "dialog" at bounding box center [157, 136] width 256 height 6
click at [53, 150] on strong "PÚBLICO-ALVO" at bounding box center [45, 148] width 33 height 6
click at [56, 155] on p "dialog" at bounding box center [157, 154] width 256 height 6
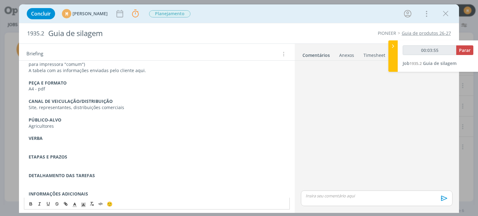
scroll to position [94, 0]
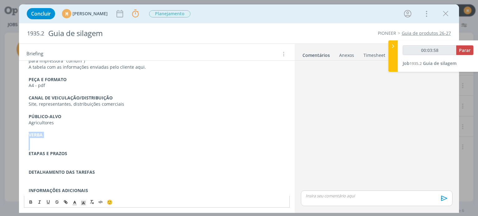
drag, startPoint x: 29, startPoint y: 135, endPoint x: 54, endPoint y: 149, distance: 28.8
click at [54, 149] on div "Pasta do job aqui INTRODUÇÃO (contexto do job + objetivos) Vamos começar a prod…" at bounding box center [157, 104] width 266 height 184
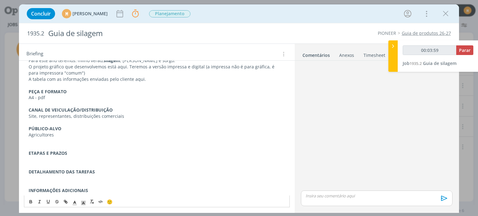
scroll to position [75, 0]
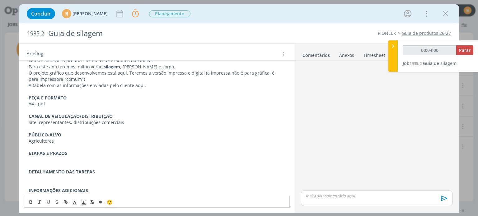
click at [74, 159] on p "dialog" at bounding box center [157, 160] width 256 height 6
click at [63, 158] on p "dialog" at bounding box center [157, 160] width 256 height 6
click at [79, 153] on p "ETAPAS E PRAZOS" at bounding box center [157, 153] width 256 height 6
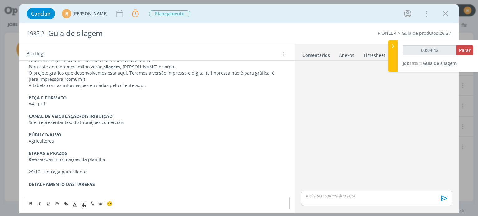
click at [43, 157] on p "Revisão das informações da planilha" at bounding box center [157, 160] width 256 height 6
click at [125, 166] on p "dialog" at bounding box center [157, 166] width 256 height 6
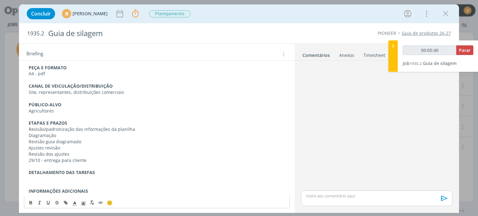
scroll to position [106, 0]
drag, startPoint x: 27, startPoint y: 160, endPoint x: 40, endPoint y: 160, distance: 12.5
click at [40, 160] on div "Pasta do job aqui INTRODUÇÃO (contexto do job + objetivos) Vamos começar a prod…" at bounding box center [157, 98] width 266 height 196
click at [29, 200] on icon "dialog" at bounding box center [30, 202] width 5 height 5
click at [120, 156] on p "Revisão dos ajustes" at bounding box center [157, 154] width 256 height 6
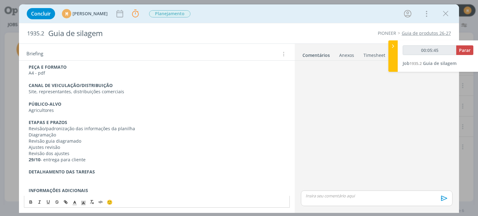
click at [101, 180] on p "dialog" at bounding box center [157, 178] width 256 height 6
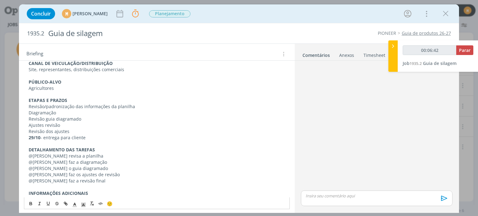
scroll to position [131, 0]
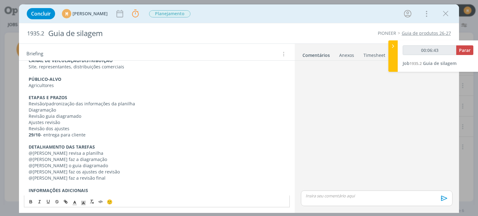
click at [125, 195] on div "Pasta do job aqui INTRODUÇÃO (contexto do job + objetivos) Vamos começar a prod…" at bounding box center [157, 85] width 266 height 221
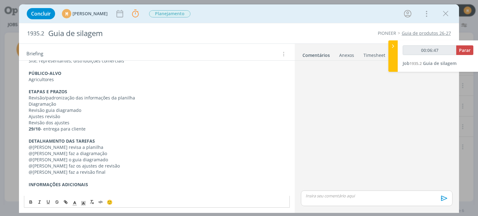
click at [117, 191] on p "dialog" at bounding box center [157, 191] width 256 height 6
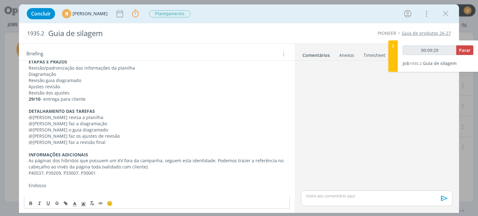
scroll to position [168, 0]
drag, startPoint x: 50, startPoint y: 186, endPoint x: 27, endPoint y: 179, distance: 23.5
click at [27, 179] on div "Pasta do job aqui INTRODUÇÃO (contexto do job + objetivos) Vamos começar a prod…" at bounding box center [157, 67] width 266 height 258
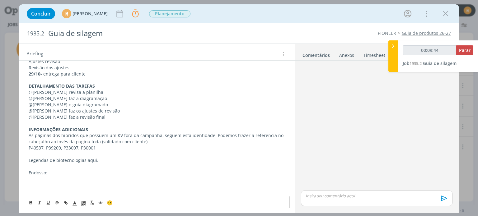
scroll to position [193, 0]
click at [45, 184] on p "dialog" at bounding box center [157, 184] width 256 height 6
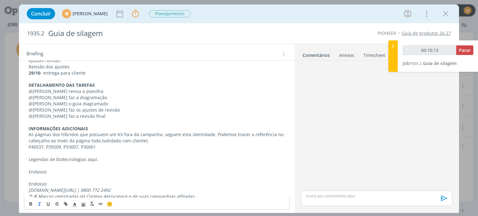
scroll to position [211, 0]
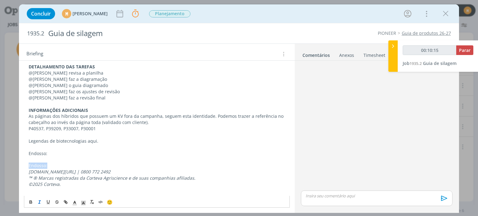
drag, startPoint x: 52, startPoint y: 167, endPoint x: 25, endPoint y: 167, distance: 27.1
click at [25, 167] on div "Pasta do job aqui INTRODUÇÃO (contexto do job + objetivos) Vamos começar a prod…" at bounding box center [157, 45] width 266 height 301
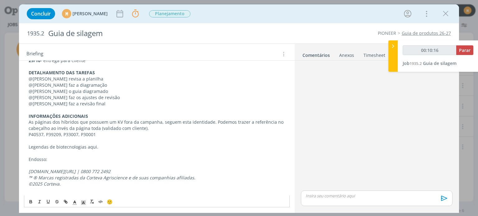
scroll to position [199, 0]
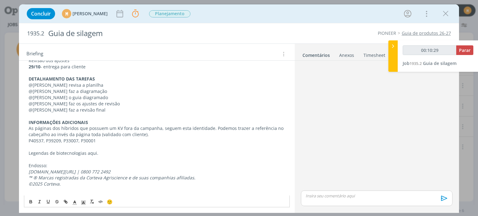
click at [89, 153] on p "Legendas de biotecnologias aqui." at bounding box center [157, 153] width 256 height 6
type input "00:10:30"
click at [66, 204] on button "dialog" at bounding box center [66, 201] width 9 height 7
type input "aqui"
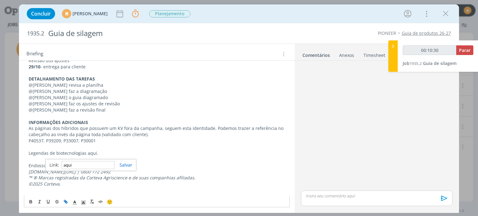
type input "00:10:31"
paste input "https://sobeae.sharepoint.com/:b:/s/SOBEAE/EYrdxU7Lf2NFpzkYO2ZEuboByJwYymjfd9x2…"
type input "https://sobeae.sharepoint.com/:b:/s/SOBEAE/EYrdxU7Lf2NFpzkYO2ZEuboByJwYymjfd9x2…"
type input "00:10:32"
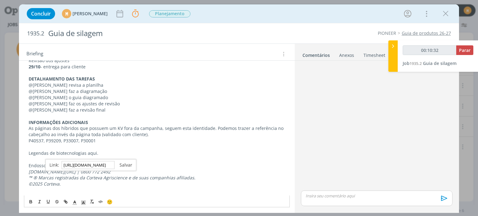
type input "https://sobeae.sharepoint.com/:b:/s/SOBEAE/EYrdxU7Lf2NFpzkYO2ZEuboByJwYymjfd9x2…"
click at [130, 166] on link "dialog" at bounding box center [124, 165] width 18 height 6
click at [131, 144] on p "dialog" at bounding box center [157, 147] width 256 height 6
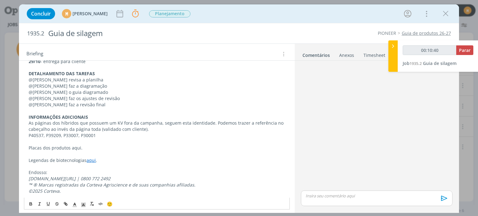
scroll to position [211, 0]
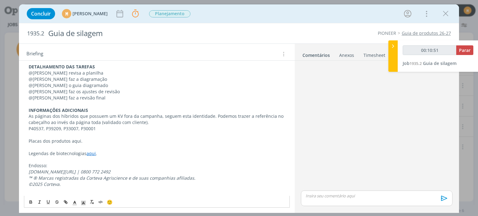
click at [75, 140] on p "Placas dos produtos aqui." at bounding box center [157, 141] width 256 height 6
type input "00:10:52"
click at [63, 204] on icon "dialog" at bounding box center [65, 202] width 5 height 5
type input "aqui"
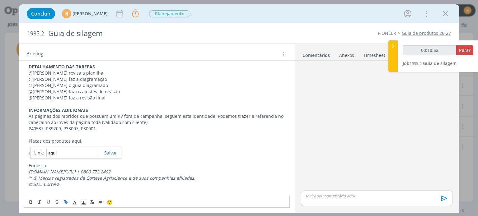
type input "00:10:53"
paste input "https://sobeae.sharepoint.com/:f:/s/SOBEAE/Eg5-IqiC3mxPjDyMx0zcsbsBqOH1f8fAj79P…"
type input "https://sobeae.sharepoint.com/:f:/s/SOBEAE/Eg5-IqiC3mxPjDyMx0zcsbsBqOH1f8fAj79P…"
type input "00:10:54"
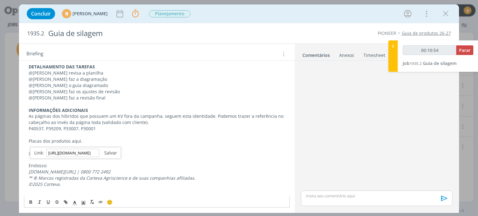
type input "https://sobeae.sharepoint.com/:f:/s/SOBEAE/Eg5-IqiC3mxPjDyMx0zcsbsBqOH1f8fAj79P…"
click at [110, 151] on link "dialog" at bounding box center [108, 153] width 18 height 6
click at [106, 135] on p "dialog" at bounding box center [157, 135] width 256 height 6
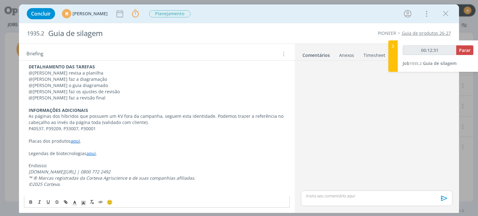
click at [118, 185] on p "©2025 Corteva." at bounding box center [157, 184] width 256 height 6
click at [43, 127] on p "P40537, P39209, P33007, P30001" at bounding box center [157, 129] width 256 height 6
click at [70, 129] on p "P40537PWU, P39209, P33007, P30001" at bounding box center [157, 129] width 256 height 6
click at [56, 127] on p "P40537PWU, P39209PWU, P33007, P30001" at bounding box center [157, 129] width 256 height 6
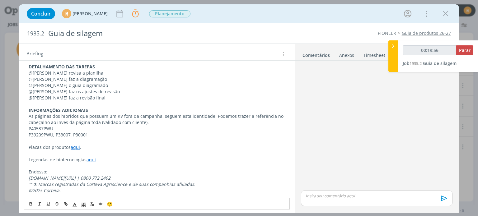
click at [55, 138] on p "dialog" at bounding box center [157, 141] width 256 height 6
click at [56, 137] on p "P39209PWU, P33007, P30001" at bounding box center [157, 135] width 256 height 6
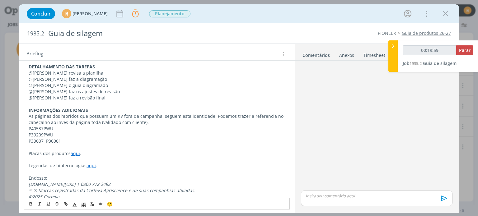
click at [46, 141] on p "P33007, P30001" at bounding box center [157, 141] width 256 height 6
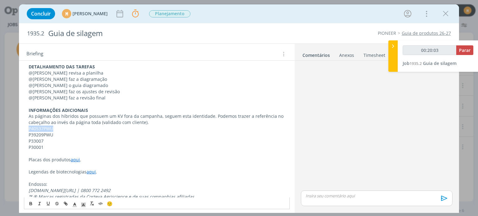
type input "00:20:04"
drag, startPoint x: 28, startPoint y: 127, endPoint x: 54, endPoint y: 129, distance: 25.7
click at [54, 129] on div "Pasta do job aqui INTRODUÇÃO (contexto do job + objetivos) Vamos começar a prod…" at bounding box center [157, 55] width 266 height 320
click at [63, 203] on button "dialog" at bounding box center [66, 203] width 9 height 7
type input "P40537PWU"
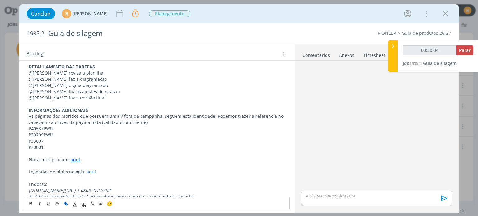
type input "00:20:05"
paste input "https://sobeae.sharepoint.com/:p:/s/SOBEAE/EaUJqJcQtqZIpMd74xxMImgBAlMrl9Z3EJ43…"
type input "https://sobeae.sharepoint.com/:p:/s/SOBEAE/EaUJqJcQtqZIpMd74xxMImgBAlMrl9Z3EJ43…"
type input "00:20:06"
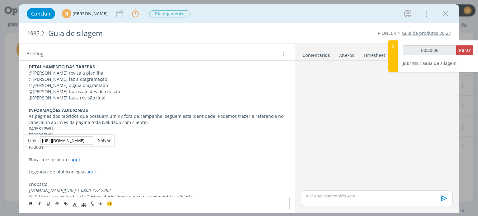
type input "https://sobeae.sharepoint.com/:p:/s/SOBEAE/EaUJqJcQtqZIpMd74xxMImgBAlMrl9Z3EJ43…"
click at [108, 142] on link "dialog" at bounding box center [102, 141] width 18 height 6
click at [62, 136] on p "P39209PWU" at bounding box center [157, 135] width 256 height 6
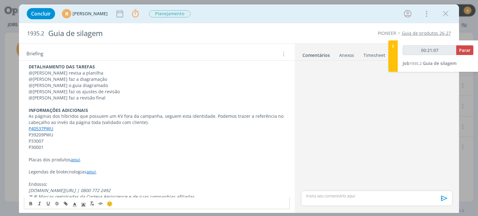
click at [36, 132] on p "P39209PWU" at bounding box center [157, 135] width 256 height 6
drag, startPoint x: 29, startPoint y: 133, endPoint x: 52, endPoint y: 134, distance: 23.7
click at [52, 134] on p "P39209PWU" at bounding box center [157, 135] width 256 height 6
type input "00:21:10"
click at [63, 203] on icon "dialog" at bounding box center [65, 204] width 5 height 5
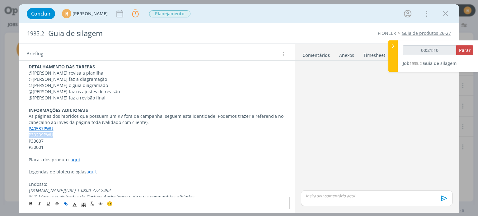
type input "P39209PWU"
type input "00:21:11"
paste input "https://sobeae.sharepoint.com/:p:/s/SOBEAE/ERsTiVQnsI9Fpysnq7f7cIEBVOX4VhoDZ1DZ…"
type input "https://sobeae.sharepoint.com/:p:/s/SOBEAE/ERsTiVQnsI9Fpysnq7f7cIEBVOX4VhoDZ1DZ…"
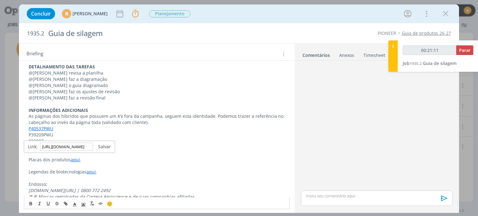
type input "00:21:12"
type input "https://sobeae.sharepoint.com/:p:/s/SOBEAE/ERsTiVQnsI9Fpysnq7f7cIEBVOX4VhoDZ1DZ…"
click at [104, 146] on link "dialog" at bounding box center [102, 147] width 18 height 6
click at [55, 143] on p "P33007" at bounding box center [157, 141] width 256 height 6
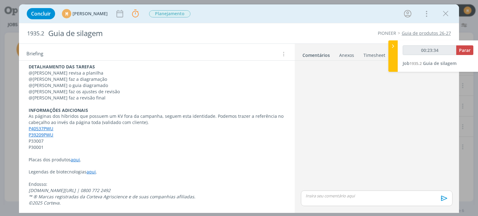
click at [82, 141] on p "P33007" at bounding box center [157, 141] width 256 height 6
drag, startPoint x: 54, startPoint y: 142, endPoint x: 29, endPoint y: 139, distance: 25.0
click at [29, 139] on p "P33007PWU" at bounding box center [157, 141] width 256 height 6
type input "00:23:39"
click at [65, 202] on icon "dialog" at bounding box center [65, 204] width 5 height 5
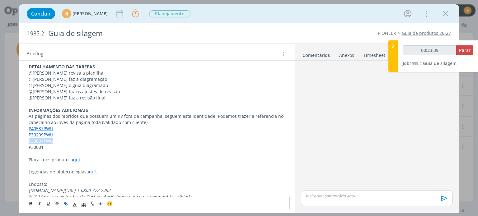
type input "P33007PWU"
type input "00:23:40"
paste input "https://sobeae.sharepoint.com/:p:/s/SOBEAE/EUcm-oFOi0NLsyU6gaxVnB8BYICEk65Lwqiv…"
type input "https://sobeae.sharepoint.com/:p:/s/SOBEAE/EUcm-oFOi0NLsyU6gaxVnB8BYICEk65Lwqiv…"
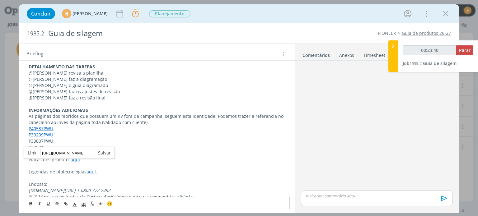
type input "00:23:41"
type input "https://sobeae.sharepoint.com/:p:/s/SOBEAE/EUcm-oFOi0NLsyU6gaxVnB8BYICEk65Lwqiv…"
click at [106, 153] on link "dialog" at bounding box center [102, 153] width 18 height 6
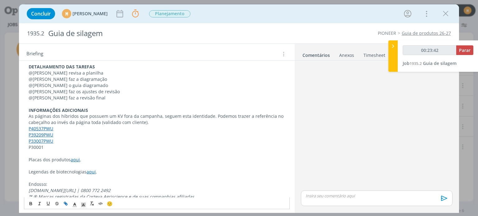
click at [62, 146] on p "P30001" at bounding box center [157, 147] width 256 height 6
drag, startPoint x: 48, startPoint y: 147, endPoint x: 32, endPoint y: 146, distance: 15.9
click at [32, 146] on p "P30001" at bounding box center [157, 147] width 256 height 6
drag, startPoint x: 55, startPoint y: 147, endPoint x: 23, endPoint y: 149, distance: 31.8
click at [23, 149] on div "Pasta do job aqui INTRODUÇÃO (contexto do job + objetivos) Vamos começar a prod…" at bounding box center [156, 58] width 275 height 342
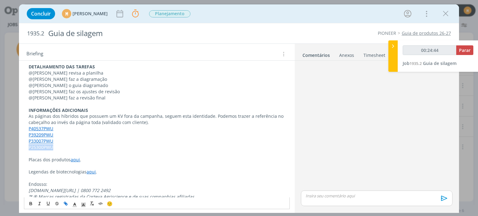
type input "00:24:45"
click at [67, 205] on icon "dialog" at bounding box center [65, 204] width 5 height 5
type input "P25300PWU"
type input "00:24:46"
paste input "https://sobeae.sharepoint.com/:p:/s/SOBEAE/EfQniZeMtxdIlWLuSSr_JBEB2zD1M3k_A5b2…"
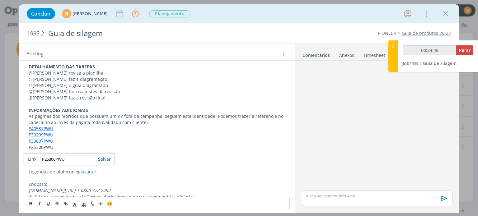
type input "https://sobeae.sharepoint.com/:p:/s/SOBEAE/EfQniZeMtxdIlWLuSSr_JBEB2zD1M3k_A5b2…"
type input "00:24:48"
type input "https://sobeae.sharepoint.com/:p:/s/SOBEAE/EfQniZeMtxdIlWLuSSr_JBEB2zD1M3k_A5b2…"
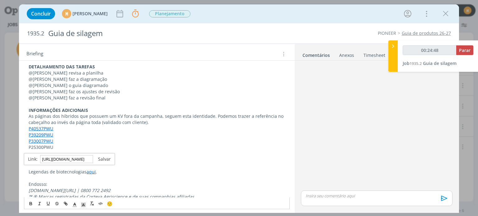
click at [106, 158] on link "dialog" at bounding box center [102, 159] width 18 height 6
click at [63, 147] on p "P25300PWU" at bounding box center [157, 147] width 256 height 6
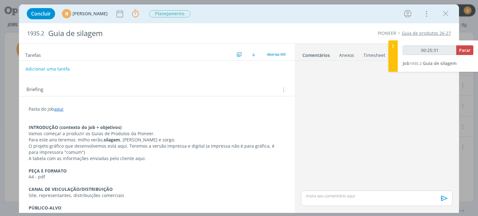
scroll to position [0, 0]
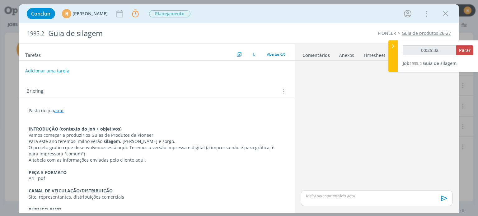
click at [48, 73] on button "Adicionar uma tarefa" at bounding box center [47, 71] width 44 height 11
type input "00:25:33"
type input "Revis"
type input "00:25:34"
type input "Revisão pl"
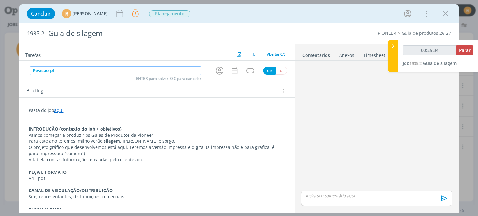
type input "00:25:35"
type input "Revisão planilh"
type input "00:25:36"
type input "Revisão planilha"
type input "00:25:37"
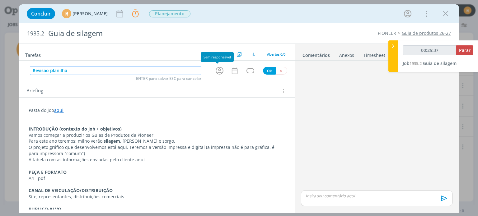
click at [217, 69] on icon "dialog" at bounding box center [220, 71] width 10 height 10
type input "Revisão planilha"
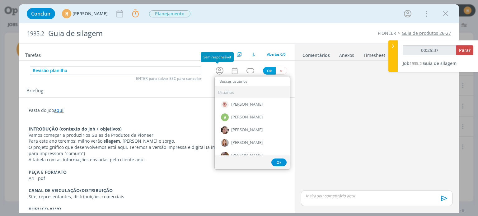
type input "j"
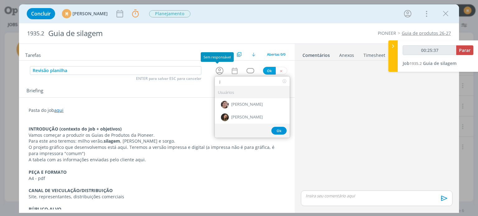
type input "00:25:38"
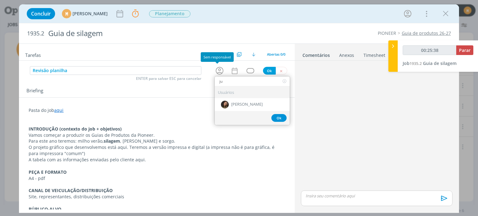
type input "jul"
type input "00:25:39"
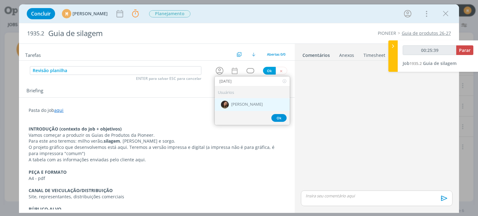
type input "jul"
click at [240, 105] on span "[PERSON_NAME]" at bounding box center [246, 104] width 31 height 5
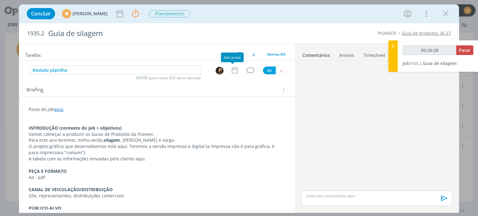
click at [232, 69] on icon "dialog" at bounding box center [235, 70] width 8 height 8
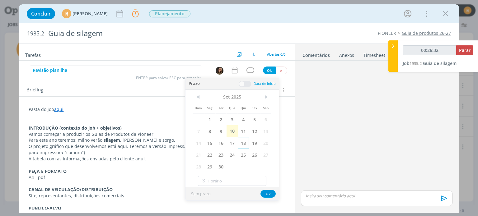
click at [243, 141] on span "18" at bounding box center [243, 143] width 11 height 12
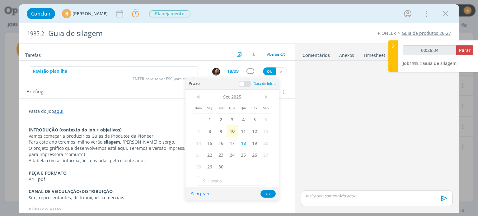
click at [242, 83] on span at bounding box center [245, 84] width 12 height 6
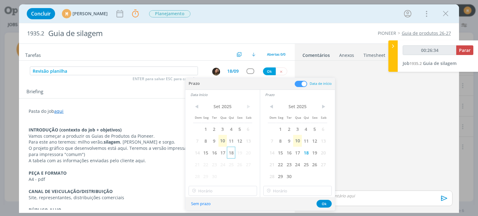
click at [232, 154] on span "18" at bounding box center [231, 153] width 8 height 12
type input "00:26:36"
type input "12:00"
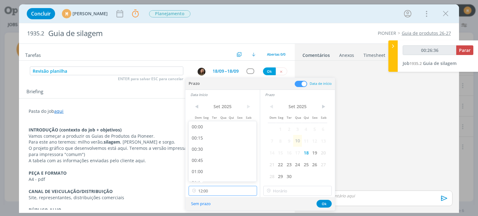
scroll to position [491, 0]
click at [223, 190] on input "12:00" at bounding box center [223, 191] width 68 height 10
type input "00:26:41"
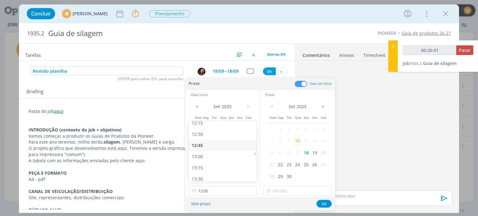
click at [207, 159] on div "13:00" at bounding box center [224, 156] width 70 height 11
type input "13:00"
type input "00:26:42"
type input "13:00"
click at [299, 193] on input "13:00" at bounding box center [297, 191] width 68 height 10
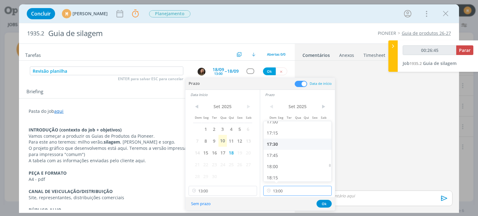
scroll to position [784, 0]
type input "00:26:46"
click at [276, 152] on div "18:00" at bounding box center [299, 149] width 70 height 11
type input "18:00"
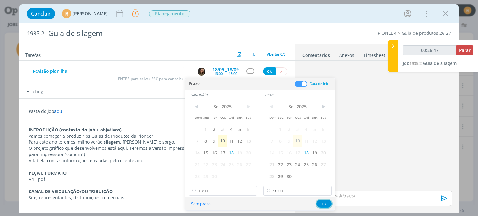
click at [318, 204] on button "Ok" at bounding box center [324, 204] width 15 height 8
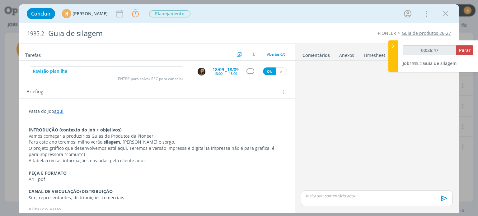
type input "00:26:48"
click at [248, 72] on div "dialog" at bounding box center [251, 70] width 8 height 5
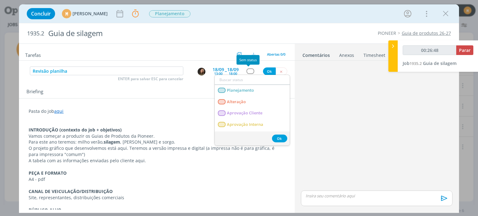
type input "r"
type input "00:26:49"
type input "rev"
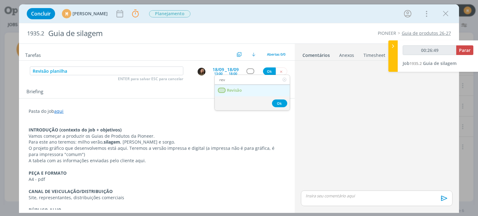
type input "00:26:50"
type input "rev"
click at [241, 90] on span "Revisão" at bounding box center [234, 90] width 15 height 5
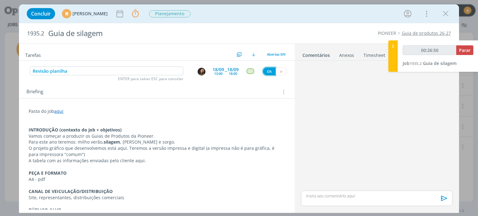
click at [266, 68] on button "Ok" at bounding box center [269, 72] width 13 height 8
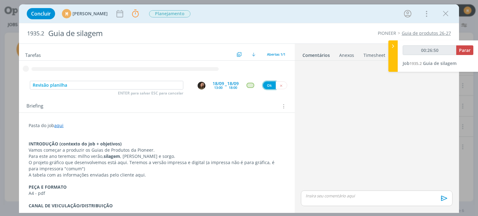
type input "00:26:51"
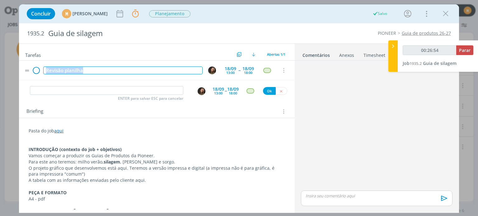
drag, startPoint x: 85, startPoint y: 71, endPoint x: 40, endPoint y: 72, distance: 45.5
click at [40, 72] on tr "Revisão planilha 18/09 13:00 -- 18/09 18:00 Cancelar" at bounding box center [156, 71] width 275 height 20
copy div "Revisão planilha"
type input "00:26:55"
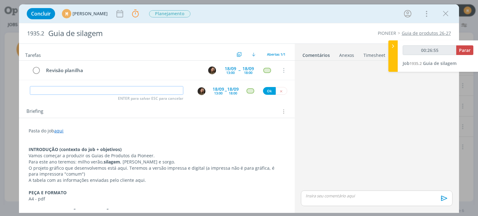
click at [58, 90] on input "dialog" at bounding box center [106, 90] width 153 height 9
paste input "Revisão planilha"
type input "Revisão planilha"
type input "00:26:56"
type input "Revisão planilha"
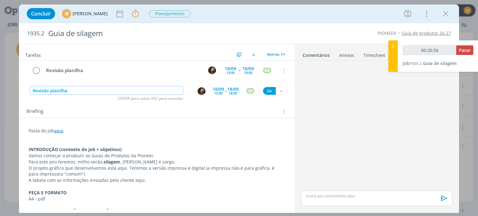
type input "00:26:57"
type input "Revisão planilha ["
type input "00:26:58"
type input "Revisão planilha [conti"
type input "00:26:59"
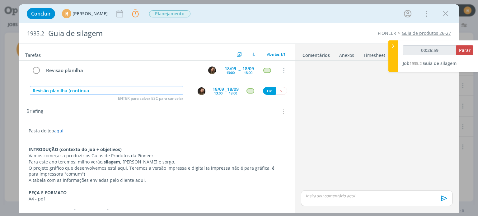
type input "Revisão planilha [continuaç"
type input "00:27:00"
type input "Revisão planilha [continuação]"
type input "00:27:02"
type input "Revisão planilha [continuação]"
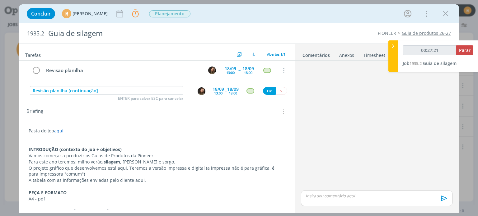
click at [216, 92] on div "13:00" at bounding box center [218, 93] width 8 height 3
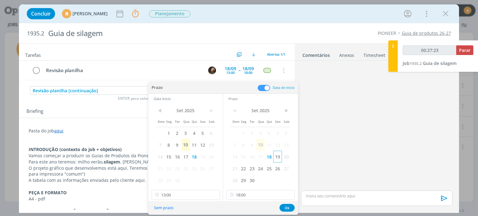
click at [277, 159] on span "19" at bounding box center [277, 157] width 8 height 12
click at [201, 159] on span "19" at bounding box center [202, 157] width 8 height 12
click at [253, 196] on input "18:00" at bounding box center [260, 195] width 68 height 10
type input "00:27:27"
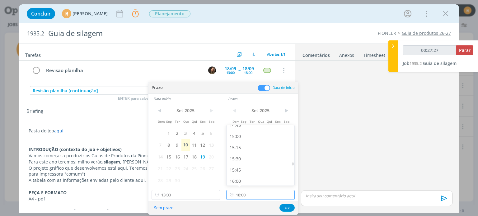
scroll to position [666, 0]
click at [236, 137] on div "15:00" at bounding box center [262, 137] width 70 height 11
type input "15:00"
click at [284, 206] on button "Ok" at bounding box center [287, 208] width 15 height 8
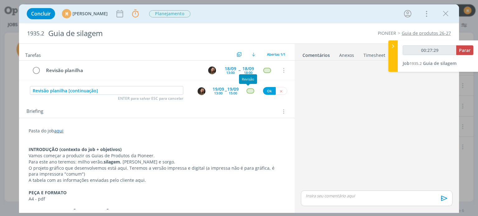
type input "00:27:30"
click at [265, 90] on button "Ok" at bounding box center [269, 91] width 13 height 8
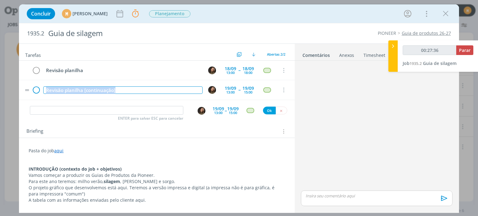
drag, startPoint x: 130, startPoint y: 87, endPoint x: 39, endPoint y: 91, distance: 90.9
click at [39, 91] on tr "Revisão planilha [continuação] 19/09 13:00 -- 19/09 15:00 Cancelar" at bounding box center [156, 90] width 275 height 20
copy div "Revisão planilha [continuação]"
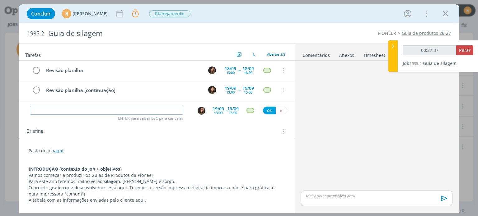
click at [61, 111] on input "dialog" at bounding box center [106, 110] width 153 height 9
type input "00:27:38"
paste input "Revisão planilha [continuação]"
type input "Revisão planilha [continuação]"
type input "00:27:39"
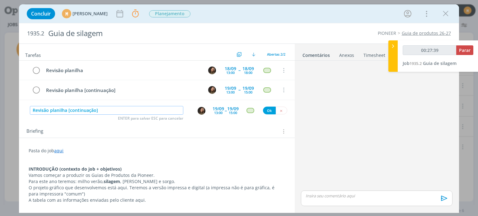
type input "Revisão planilha [continuação]"
click at [213, 108] on div "19/09" at bounding box center [219, 109] width 12 height 4
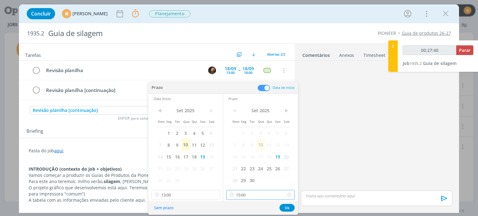
click at [259, 193] on input "15:00" at bounding box center [260, 195] width 68 height 10
type input "00:27:42"
click at [243, 155] on div "18:00" at bounding box center [262, 157] width 70 height 11
type input "18:00"
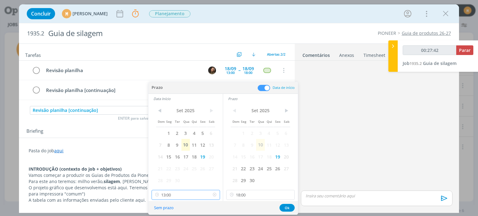
click at [173, 197] on input "13:00" at bounding box center [186, 195] width 68 height 10
type input "00:27:45"
click at [173, 177] on div "16:30" at bounding box center [187, 179] width 70 height 11
type input "16:30"
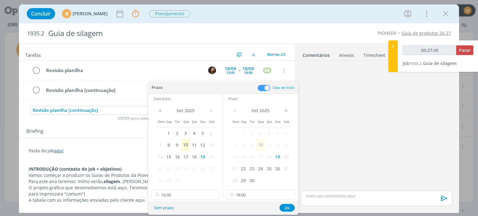
scroll to position [692, 0]
click at [289, 211] on button "Ok" at bounding box center [287, 208] width 15 height 8
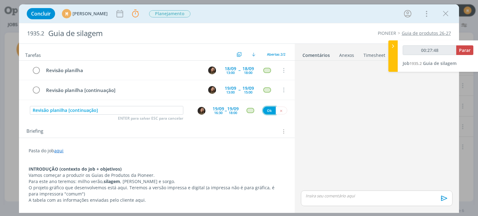
click at [263, 110] on button "Ok" at bounding box center [269, 111] width 13 height 8
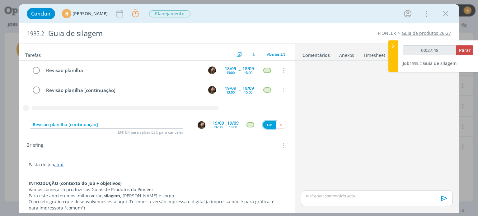
type input "00:27:49"
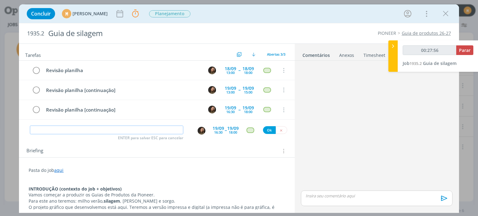
click at [80, 129] on input "dialog" at bounding box center [106, 130] width 153 height 9
type input "00:27:57"
type input "d"
type input "00:27:58"
type input "Dia"
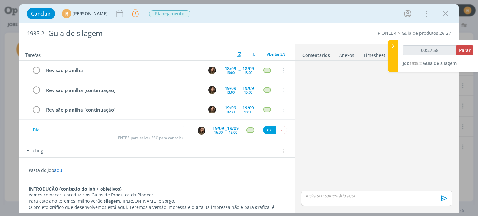
type input "00:27:59"
type input "Diagrama"
type input "00:28:00"
type input "Diagramaç"
type input "00:28:02"
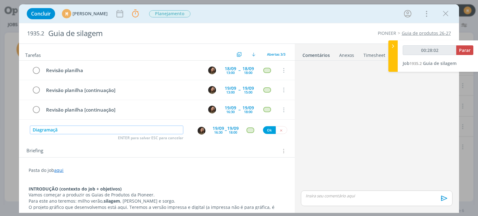
type input "Diagramação"
type input "00:28:06"
click at [198, 130] on img "dialog" at bounding box center [202, 131] width 8 height 8
type input "Diagramação"
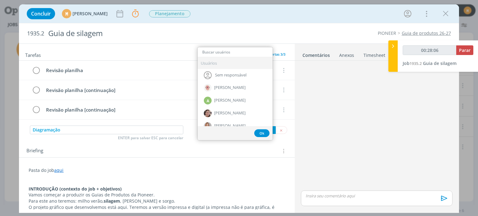
type input "00:28:07"
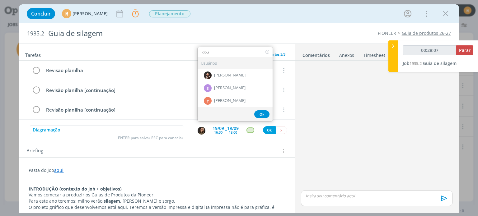
type input "doug"
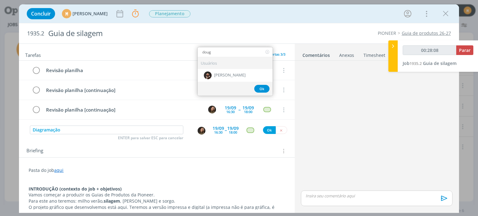
type input "00:28:09"
type input "doug"
click at [214, 69] on div "[PERSON_NAME]" at bounding box center [235, 75] width 75 height 13
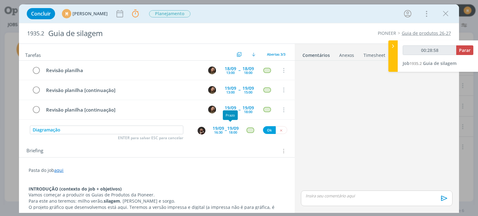
click at [233, 131] on div "18:00" at bounding box center [233, 132] width 8 height 3
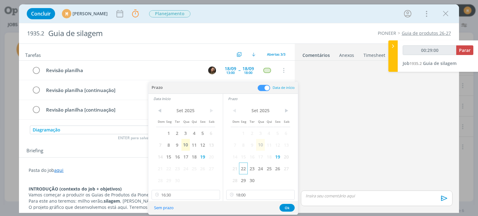
click at [245, 167] on span "22" at bounding box center [243, 169] width 8 height 12
click at [174, 167] on span "23" at bounding box center [177, 169] width 8 height 12
click at [172, 168] on span "22" at bounding box center [168, 169] width 8 height 12
click at [184, 195] on input "16:30" at bounding box center [186, 195] width 68 height 10
type input "00:29:04"
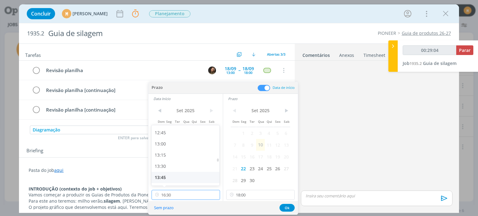
scroll to position [568, 0]
click at [181, 147] on div "13:00" at bounding box center [187, 145] width 70 height 11
type input "13:00"
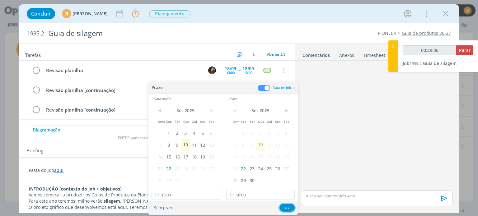
click at [289, 208] on button "Ok" at bounding box center [287, 208] width 15 height 8
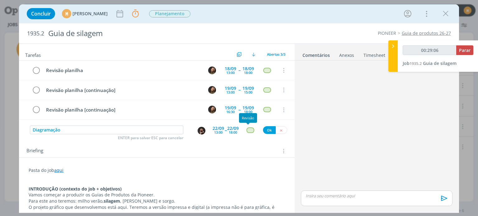
type input "00:29:07"
click at [249, 128] on div "dialog" at bounding box center [251, 130] width 8 height 5
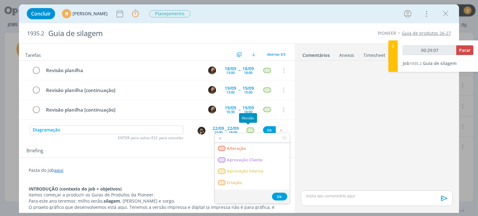
type input "cr"
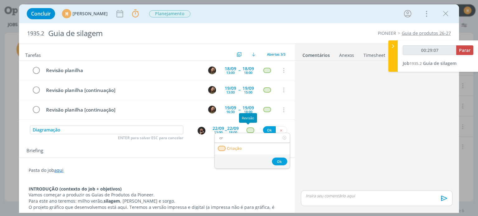
type input "00:29:08"
type input "cr"
click at [238, 145] on link "Criação" at bounding box center [252, 149] width 75 height 12
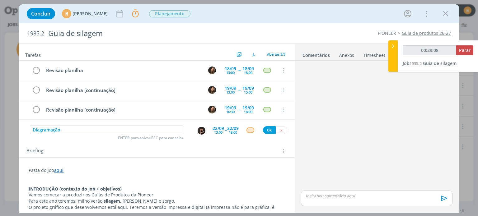
type input "00:29:09"
click at [269, 126] on button "Ok" at bounding box center [269, 130] width 13 height 8
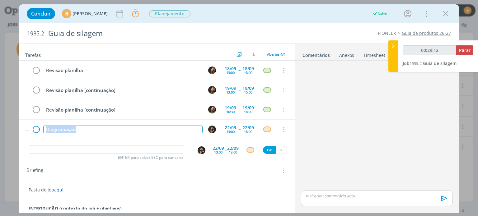
drag, startPoint x: 85, startPoint y: 129, endPoint x: 35, endPoint y: 126, distance: 49.9
click at [35, 126] on tr "Diagramação 22/09 13:00 -- 22/09 18:00 Cancelar" at bounding box center [156, 130] width 275 height 20
copy div "Diagramação"
click at [59, 148] on input "dialog" at bounding box center [106, 149] width 153 height 9
type input "00:29:14"
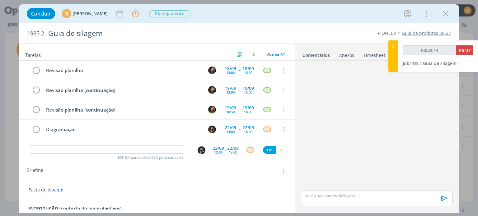
paste input "Diagramação"
type input "Diagramação"
type input "00:29:16"
type input "Diagramação [continu"
type input "00:29:17"
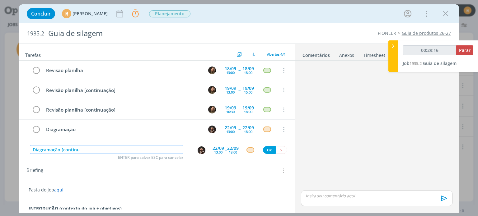
type input "Diagramação [continua"
type input "00:29:18"
type input "Diagramação [continuaçã"
type input "00:29:19"
type input "Diagramação [continuação]"
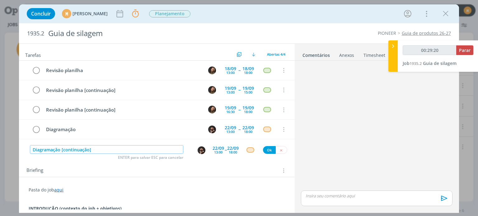
type input "00:29:21"
type input "Diagramação [continuação]"
click at [229, 151] on div "18:00" at bounding box center [233, 152] width 8 height 3
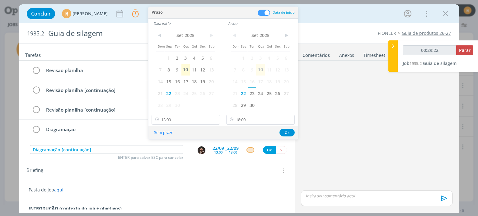
click at [252, 94] on span "23" at bounding box center [252, 93] width 8 height 12
click at [179, 93] on span "23" at bounding box center [177, 93] width 8 height 12
click at [179, 119] on input "13:00" at bounding box center [186, 120] width 68 height 10
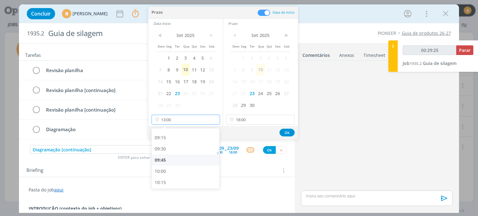
type input "00:29:26"
click at [166, 155] on div "09:00" at bounding box center [187, 157] width 70 height 11
type input "09:00"
click at [293, 129] on div "Sem prazo Ok" at bounding box center [222, 132] width 149 height 13
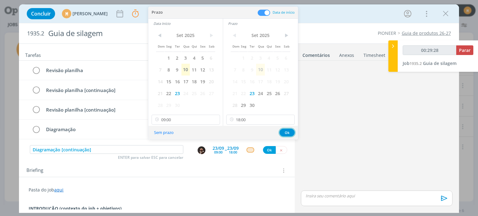
click at [284, 133] on button "Ok" at bounding box center [287, 133] width 15 height 8
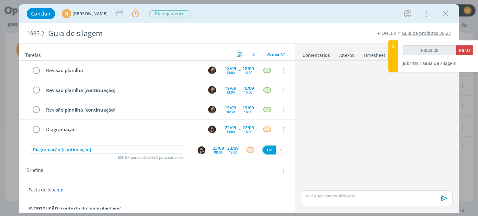
click at [263, 147] on button "Ok" at bounding box center [269, 150] width 13 height 8
type input "00:29:29"
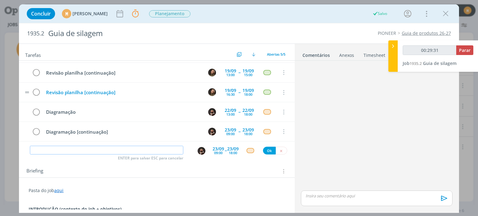
scroll to position [17, 0]
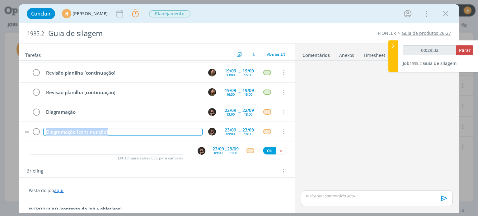
drag, startPoint x: 110, startPoint y: 131, endPoint x: 44, endPoint y: 129, distance: 66.6
click at [44, 129] on div "Diagramação [continuação]" at bounding box center [122, 132] width 159 height 8
copy div "Diagramação [continuação]"
type input "00:29:34"
click at [61, 151] on input "dialog" at bounding box center [106, 150] width 153 height 9
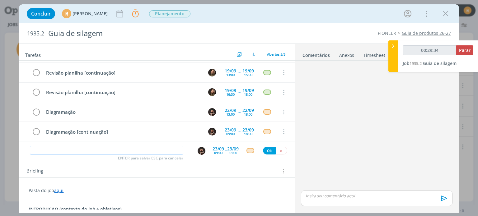
paste input "Diagramação [continuação]"
type input "Diagramação [continuação]"
type input "00:29:35"
type input "Diagramação [continuação]"
click at [216, 148] on div "23/09" at bounding box center [219, 149] width 12 height 4
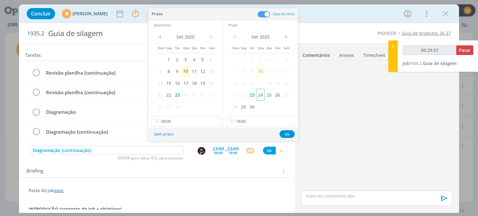
click at [263, 94] on span "24" at bounding box center [260, 95] width 8 height 12
click at [188, 95] on span "24" at bounding box center [185, 95] width 8 height 12
click at [288, 134] on button "Ok" at bounding box center [287, 134] width 15 height 8
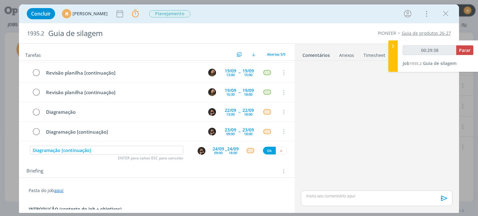
type input "00:29:39"
click at [269, 148] on button "Ok" at bounding box center [269, 151] width 13 height 8
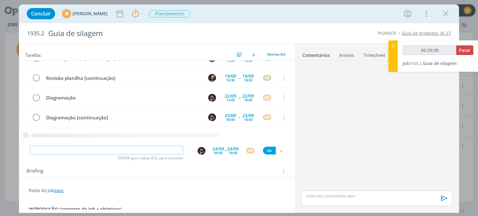
type input "00:29:40"
paste input "Diagramação [continuação]"
type input "Diagramação [continuação]"
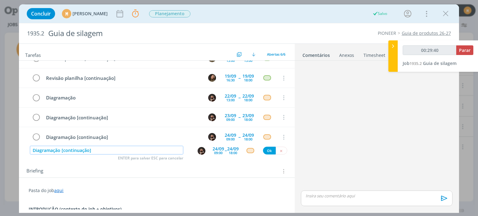
type input "00:29:41"
type input "Diagramação [continuação]"
click at [225, 151] on span "--" at bounding box center [226, 151] width 2 height 6
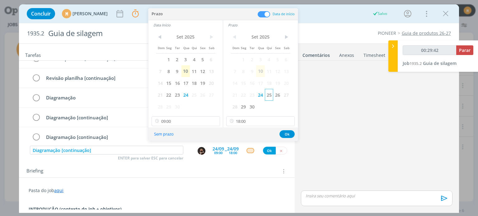
click at [266, 95] on span "25" at bounding box center [269, 95] width 8 height 12
click at [192, 96] on span "25" at bounding box center [194, 95] width 8 height 12
click at [294, 131] on button "Ok" at bounding box center [287, 134] width 15 height 8
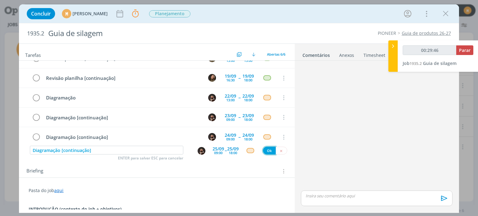
click at [266, 151] on button "Ok" at bounding box center [269, 151] width 13 height 8
type input "00:29:47"
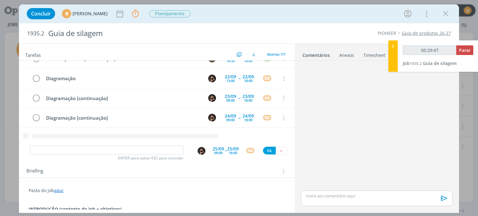
click at [215, 149] on div "25/09" at bounding box center [219, 149] width 12 height 4
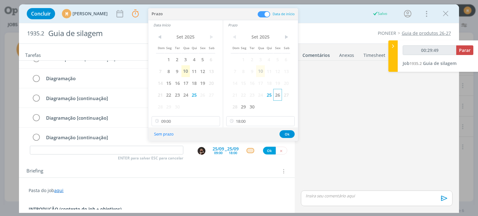
click at [281, 93] on span "26" at bounding box center [277, 95] width 8 height 12
click at [202, 93] on span "26" at bounding box center [202, 95] width 8 height 12
click at [113, 151] on input "dialog" at bounding box center [106, 150] width 153 height 9
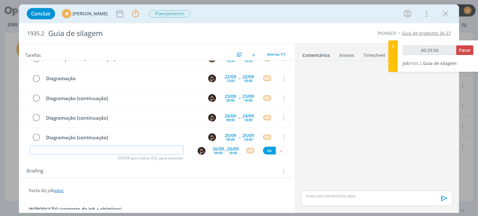
type input "00:29:51"
paste input "Diagramação [continuação]"
type input "Diagramação [continuação]"
type input "00:29:52"
type input "Diagramação [continuação]"
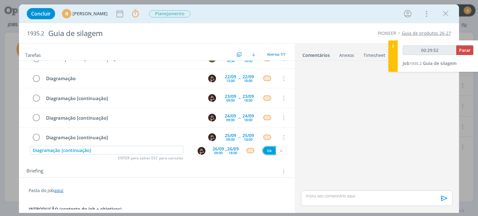
type input "00:29:53"
click at [266, 152] on button "Ok" at bounding box center [269, 151] width 13 height 8
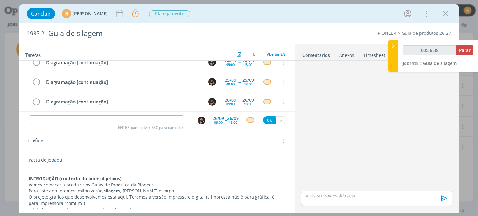
scroll to position [31, 0]
click at [281, 101] on icon "dialog" at bounding box center [283, 102] width 7 height 6
click at [116, 96] on td "Diagramação [continuação]" at bounding box center [121, 101] width 159 height 11
click at [109, 107] on tr "Diagramação [continuação] 26/09 09:00 -- 26/09 18:00 Cancelar" at bounding box center [156, 102] width 275 height 20
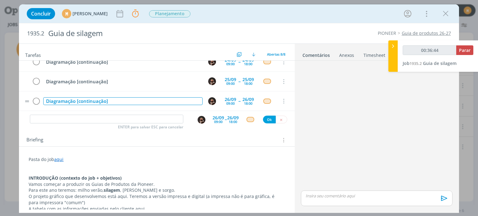
click at [111, 102] on div "Diagramação [continuação]" at bounding box center [122, 101] width 159 height 8
drag, startPoint x: 111, startPoint y: 102, endPoint x: 25, endPoint y: 102, distance: 86.8
click at [25, 102] on tr "Diagramação [continuação] 26/09 09:00 -- 26/09 18:00 Cancelar" at bounding box center [156, 102] width 275 height 20
type input "00:36:46"
type input "00:37:22"
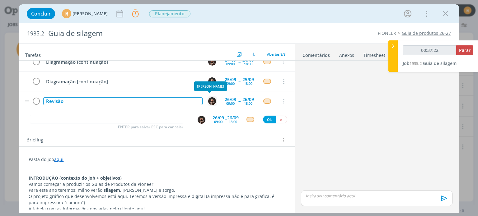
click at [212, 98] on picture "dialog" at bounding box center [212, 101] width 8 height 6
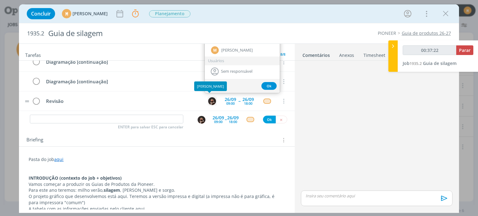
type input "j"
type input "00:37:23"
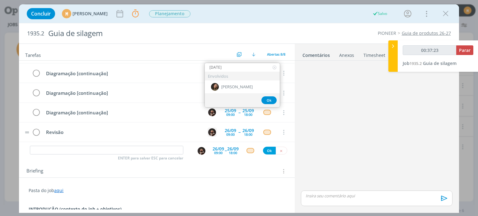
type input "juli"
type input "00:37:24"
type input "juli"
click at [231, 85] on span "[PERSON_NAME]" at bounding box center [236, 87] width 31 height 5
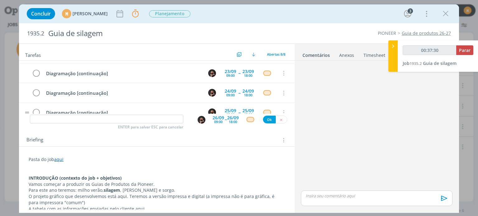
scroll to position [76, 0]
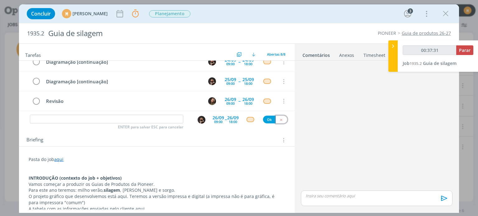
click at [279, 121] on icon "dialog" at bounding box center [281, 120] width 4 height 4
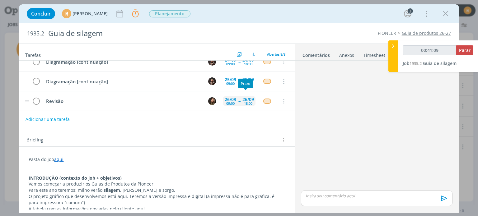
click at [247, 97] on div "26/09" at bounding box center [248, 99] width 12 height 4
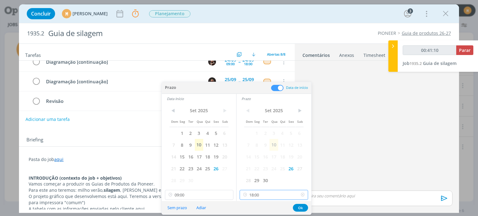
click at [271, 198] on input "18:00" at bounding box center [274, 195] width 68 height 10
type input "00:41:16"
click at [255, 156] on div "12:00" at bounding box center [275, 158] width 70 height 11
type input "12:00"
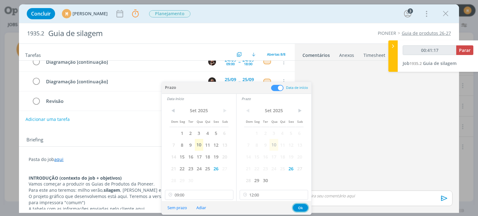
click at [305, 204] on button "Ok" at bounding box center [300, 208] width 15 height 8
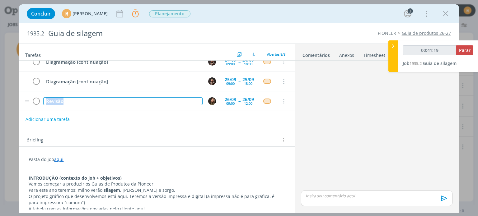
drag, startPoint x: 74, startPoint y: 100, endPoint x: 35, endPoint y: 93, distance: 39.5
click at [35, 93] on tr "Revisão 26/09 09:00 -- 26/09 12:00 Cancelar" at bounding box center [156, 102] width 275 height 20
copy div "Revisão"
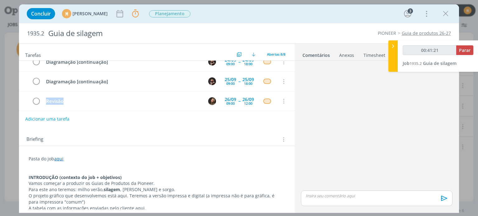
click at [54, 118] on button "Adicionar uma tarefa" at bounding box center [47, 119] width 44 height 11
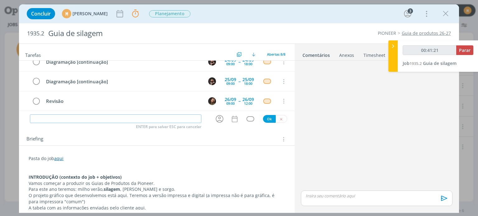
type input "00:41:22"
paste input "Revisão"
type input "Revisão"
type input "00:41:23"
type input "Revisão ["
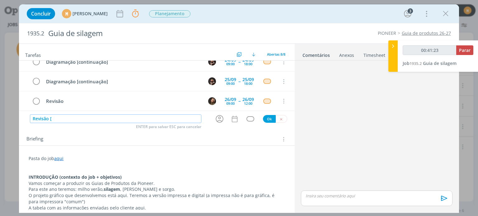
type input "00:41:24"
type input "Revisão [con"
type input "00:41:25"
type input "Revisão [continua"
type input "00:41:26"
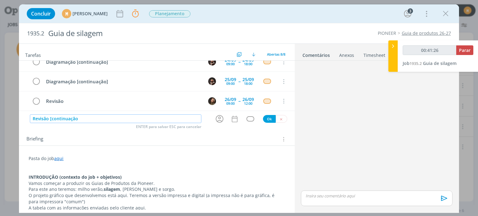
type input "Revisão [continuação]"
type input "00:41:28"
click at [216, 120] on icon "dialog" at bounding box center [220, 119] width 10 height 10
type input "Revisão [continuação]"
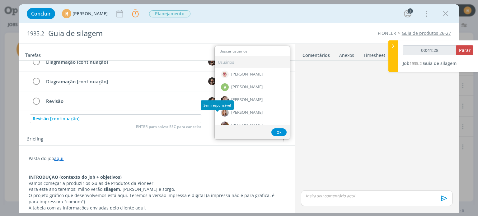
type input "00:41:29"
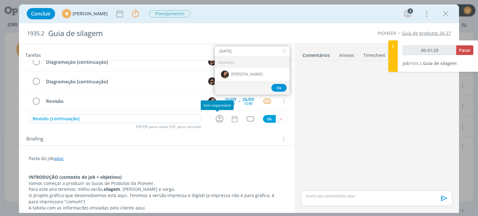
type input "juli"
type input "00:41:30"
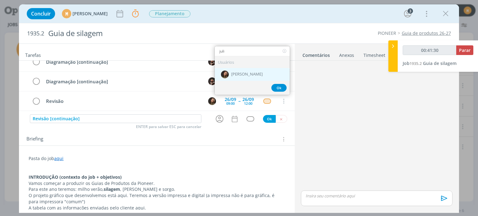
type input "juli"
click at [235, 69] on div "[PERSON_NAME]" at bounding box center [252, 74] width 75 height 13
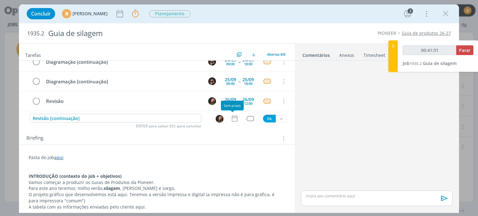
click at [233, 116] on icon "dialog" at bounding box center [235, 119] width 8 height 8
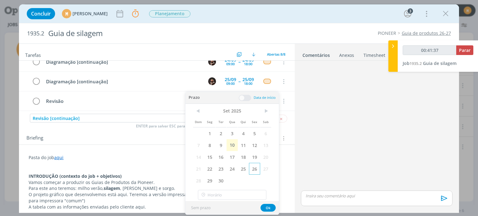
click at [252, 168] on span "26" at bounding box center [254, 169] width 11 height 12
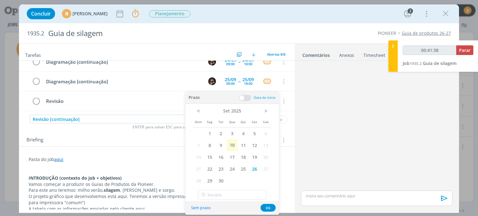
click at [244, 99] on span at bounding box center [245, 98] width 12 height 6
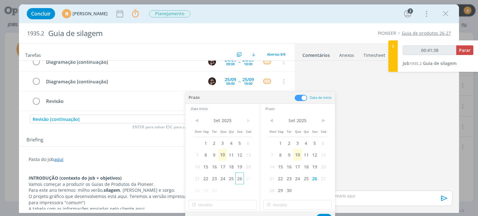
type input "00:41:39"
click at [237, 182] on span "26" at bounding box center [239, 179] width 8 height 12
type input "12:00"
click at [230, 201] on input "12:00" at bounding box center [223, 205] width 68 height 10
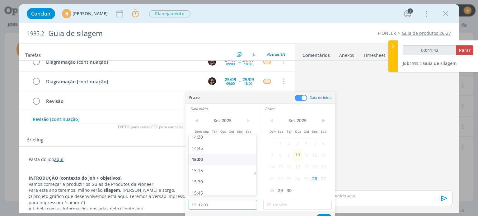
scroll to position [646, 0]
type input "00:41:43"
click at [203, 148] on div "14:30" at bounding box center [224, 144] width 70 height 11
type input "14:30"
type input "00:41:44"
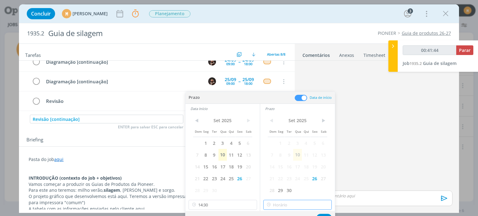
type input "14:30"
click at [279, 204] on input "14:30" at bounding box center [297, 205] width 68 height 10
type input "00:41:47"
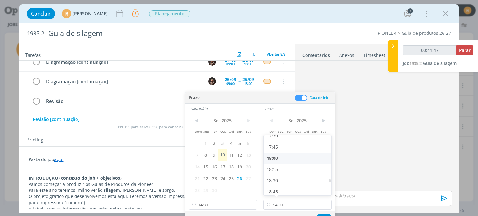
click at [275, 157] on div "18:00" at bounding box center [299, 158] width 70 height 11
type input "18:00"
click at [324, 214] on button "Ok" at bounding box center [324, 218] width 15 height 8
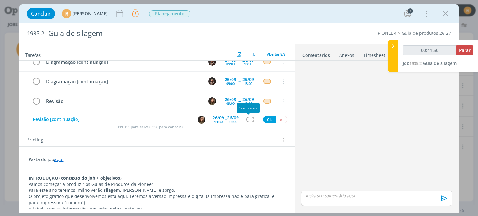
click at [247, 120] on div "dialog" at bounding box center [251, 119] width 8 height 5
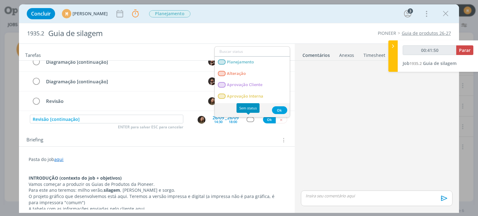
type input "00:41:51"
type input "re"
type input "00:41:52"
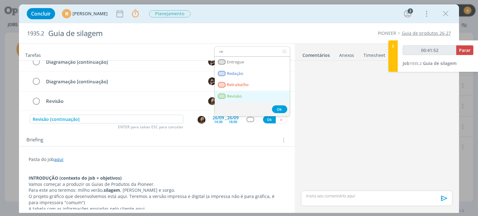
type input "re"
click at [237, 98] on span "Revisão" at bounding box center [234, 96] width 15 height 5
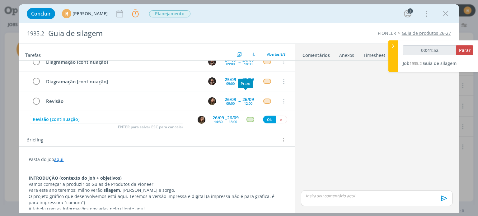
type input "00:41:53"
click at [268, 116] on button "Ok" at bounding box center [269, 120] width 13 height 8
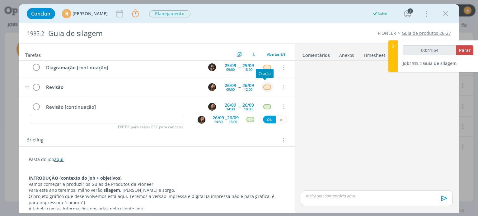
scroll to position [31, 0]
click at [262, 86] on div "Revisão planilha 18/09 13:00 -- 18/09 18:00 Cancelar Revisão planilha [continua…" at bounding box center [156, 28] width 275 height 177
type input "00:41:56"
click at [265, 87] on div "dialog" at bounding box center [267, 87] width 8 height 5
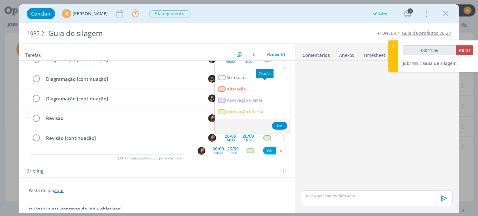
type input "re"
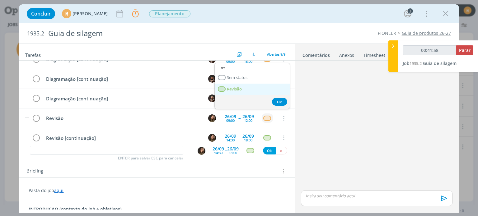
click at [240, 87] on span "Revisão" at bounding box center [234, 89] width 15 height 5
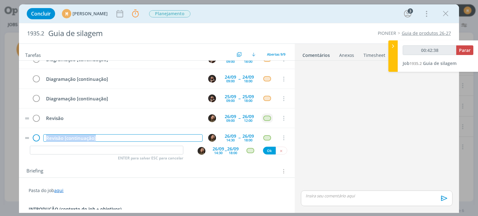
drag, startPoint x: 103, startPoint y: 138, endPoint x: 33, endPoint y: 137, distance: 70.4
click at [33, 137] on tr "Revisão [continuação] 26/09 14:30 -- 26/09 18:00 Cancelar" at bounding box center [156, 138] width 275 height 20
copy div "Revisão [continuação]"
click at [73, 148] on input "dialog" at bounding box center [106, 150] width 153 height 9
paste input "Revisão [continuação]"
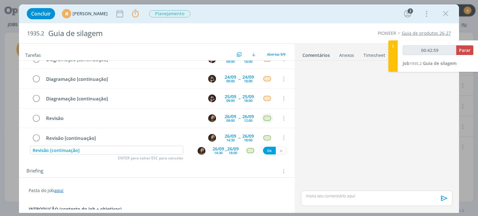
click at [214, 151] on div "14:30" at bounding box center [218, 152] width 8 height 3
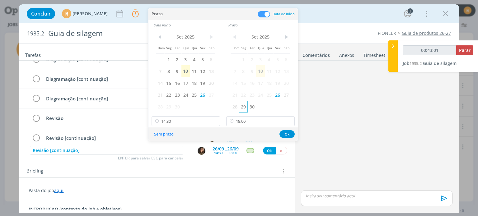
click at [242, 106] on span "29" at bounding box center [243, 107] width 8 height 12
click at [168, 104] on span "29" at bounding box center [168, 107] width 8 height 12
click at [176, 124] on input "14:30" at bounding box center [186, 121] width 68 height 10
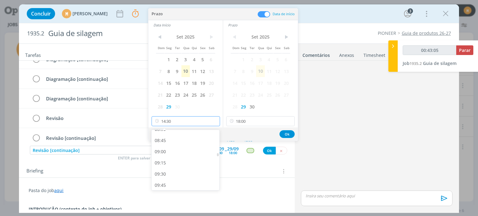
scroll to position [385, 0]
click at [169, 158] on div "09:00" at bounding box center [187, 154] width 70 height 11
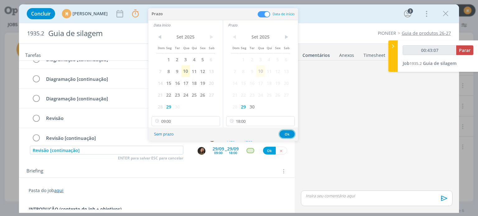
click at [288, 134] on button "Ok" at bounding box center [287, 134] width 15 height 8
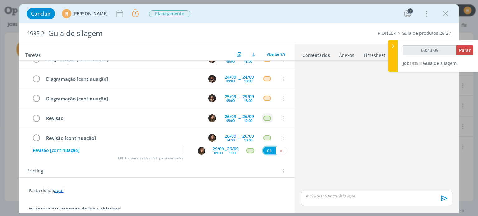
click at [266, 151] on button "Ok" at bounding box center [269, 151] width 13 height 8
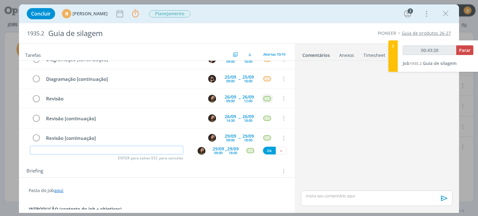
paste input "Revisão [continuação]"
click at [85, 150] on input "Revisão [continuação]" at bounding box center [106, 150] width 153 height 9
click at [77, 151] on input "Revisão [continuação]" at bounding box center [106, 150] width 153 height 9
click at [214, 151] on div "09:00" at bounding box center [218, 152] width 8 height 3
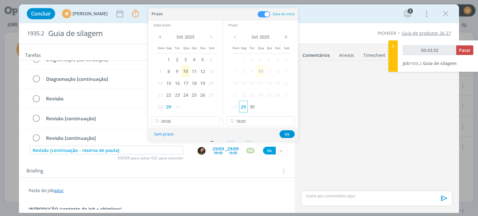
click at [247, 111] on span "29" at bounding box center [243, 107] width 8 height 12
click at [251, 106] on span "30" at bounding box center [252, 107] width 8 height 12
click at [179, 106] on span "30" at bounding box center [177, 107] width 8 height 12
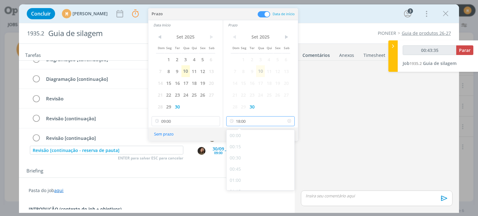
click at [248, 123] on input "18:00" at bounding box center [260, 121] width 68 height 10
click at [156, 151] on input "Revisão [continuação - reserva de pauta]" at bounding box center [106, 150] width 153 height 9
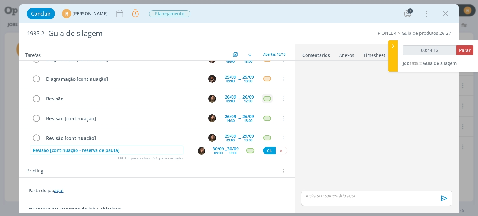
drag, startPoint x: 128, startPoint y: 152, endPoint x: 26, endPoint y: 149, distance: 102.4
click at [26, 149] on div "Revisão [continuação - reserva de pauta] ENTER para salvar ESC para cancelar 30…" at bounding box center [156, 150] width 275 height 11
click at [159, 149] on input "Revisão [continuação - reserva de pauta]" at bounding box center [106, 150] width 153 height 9
drag, startPoint x: 112, startPoint y: 152, endPoint x: 101, endPoint y: 209, distance: 58.0
click at [15, 148] on div "Concluir M Mariana Kochenborger Parar Apontar Data * 10/09/2025 Horas * 00:00 T…" at bounding box center [239, 108] width 478 height 216
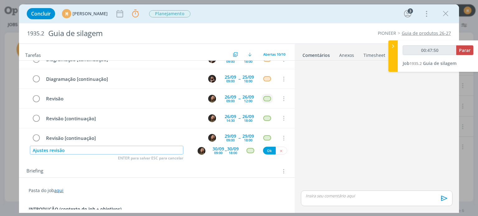
click at [199, 152] on img "dialog" at bounding box center [202, 151] width 8 height 8
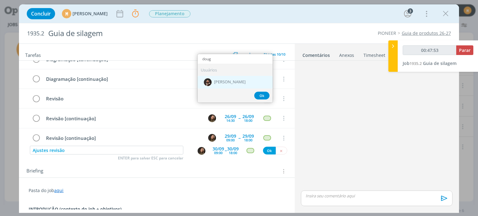
click at [207, 84] on img "dialog" at bounding box center [208, 82] width 8 height 8
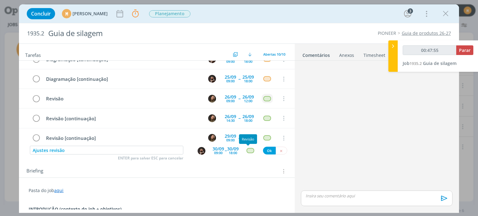
click at [247, 152] on div "dialog" at bounding box center [251, 150] width 8 height 5
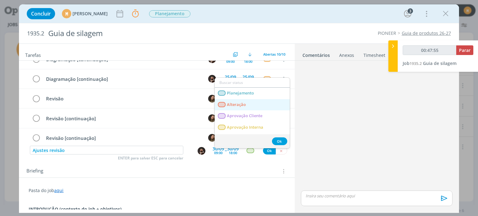
click at [246, 102] on span "Alteração" at bounding box center [236, 104] width 19 height 5
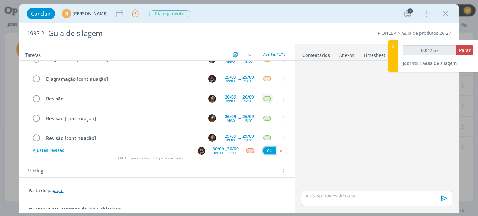
click at [266, 151] on button "Ok" at bounding box center [269, 151] width 13 height 8
click at [198, 153] on img "dialog" at bounding box center [202, 151] width 8 height 8
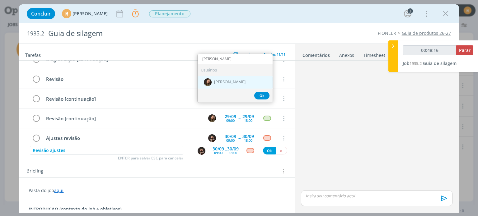
click at [223, 83] on span "[PERSON_NAME]" at bounding box center [229, 82] width 31 height 5
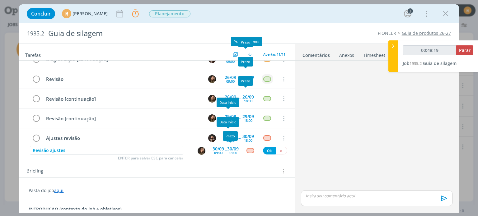
click at [227, 153] on div "30/09 18:00" at bounding box center [233, 150] width 12 height 11
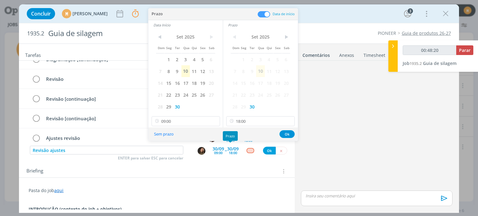
click at [230, 151] on div "18:00" at bounding box center [233, 152] width 8 height 3
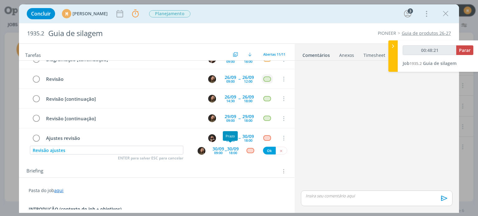
click at [230, 151] on div "18:00" at bounding box center [233, 152] width 8 height 3
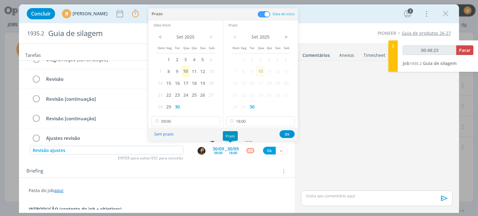
click at [230, 151] on div "18:00" at bounding box center [233, 152] width 8 height 3
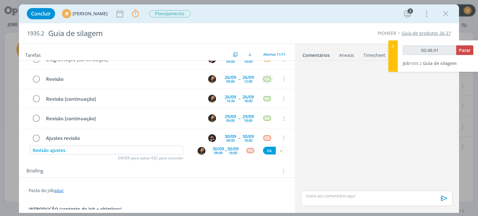
click at [216, 145] on div "30/09 09:00" at bounding box center [219, 150] width 12 height 11
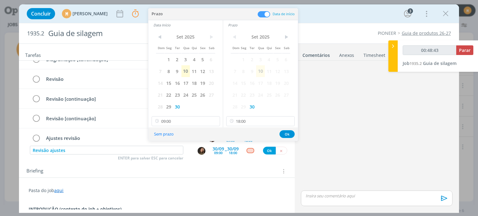
click at [212, 38] on span ">" at bounding box center [211, 36] width 8 height 9
click at [287, 36] on span ">" at bounding box center [286, 36] width 8 height 9
drag, startPoint x: 263, startPoint y: 59, endPoint x: 254, endPoint y: 62, distance: 9.5
click at [263, 59] on span "1" at bounding box center [260, 60] width 8 height 12
click at [211, 37] on span ">" at bounding box center [211, 36] width 8 height 9
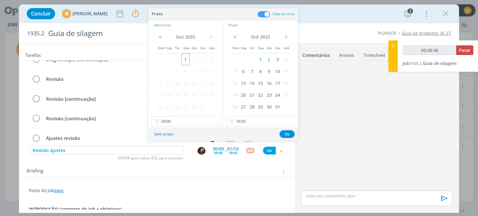
click at [185, 60] on span "1" at bounding box center [185, 60] width 8 height 12
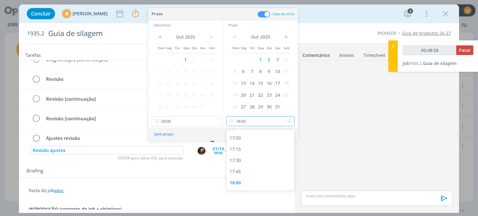
click at [255, 124] on input "18:00" at bounding box center [260, 121] width 68 height 10
click at [311, 175] on div "dialog" at bounding box center [377, 126] width 156 height 126
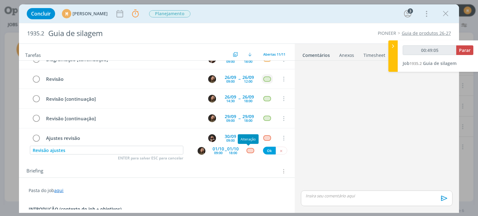
click at [247, 153] on div "dialog" at bounding box center [251, 150] width 8 height 5
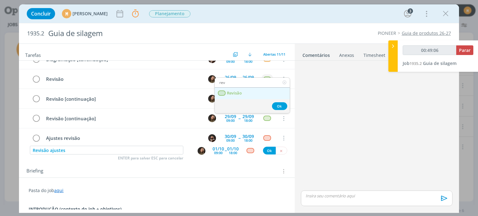
click at [228, 92] on span "Revisão" at bounding box center [234, 93] width 15 height 5
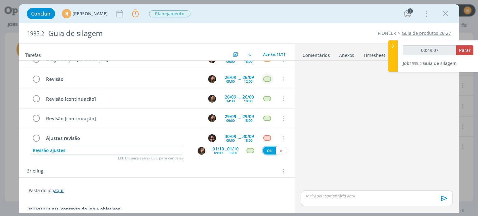
click at [266, 150] on button "Ok" at bounding box center [269, 151] width 13 height 8
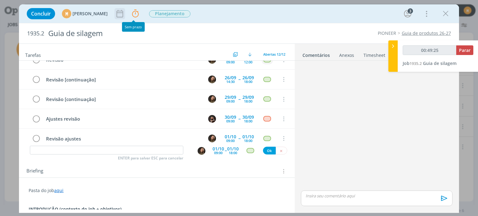
click at [125, 13] on icon "dialog" at bounding box center [119, 13] width 9 height 9
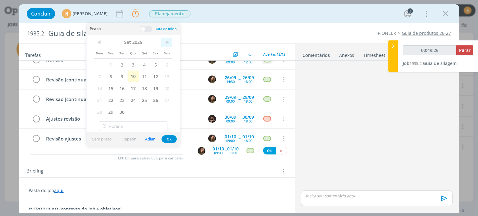
click at [167, 41] on span ">" at bounding box center [166, 42] width 11 height 9
click at [137, 109] on span "29" at bounding box center [133, 112] width 11 height 12
click at [171, 139] on button "Ok" at bounding box center [169, 139] width 15 height 8
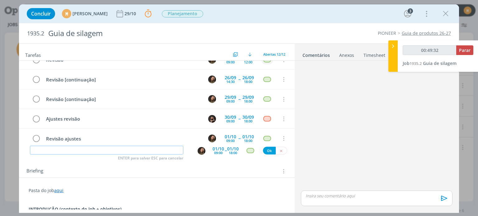
click at [96, 148] on input "dialog" at bounding box center [106, 150] width 153 height 9
click at [204, 151] on div "dialog" at bounding box center [202, 151] width 10 height 8
click at [200, 151] on img "dialog" at bounding box center [202, 151] width 8 height 8
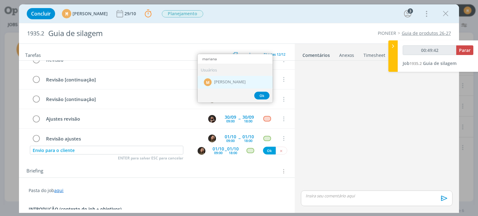
click at [231, 79] on div "M Mariana Kochenborger" at bounding box center [235, 82] width 75 height 13
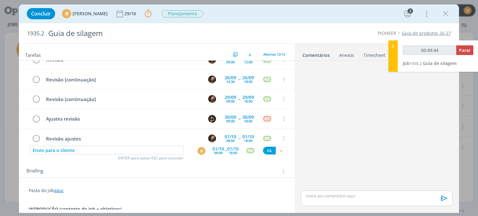
click at [215, 150] on div "01/10" at bounding box center [219, 149] width 12 height 4
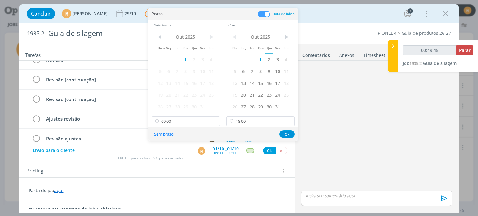
click at [267, 62] on span "2" at bounding box center [269, 60] width 8 height 12
click at [193, 62] on span "2" at bounding box center [194, 60] width 8 height 12
click at [252, 123] on input "18:00" at bounding box center [260, 121] width 68 height 10
click at [290, 121] on icon at bounding box center [289, 121] width 8 height 10
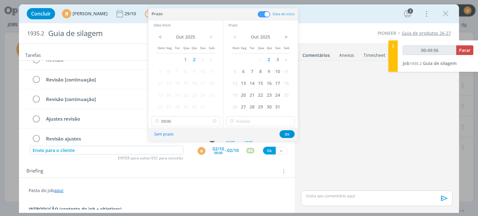
click at [213, 121] on icon at bounding box center [215, 121] width 8 height 10
click at [294, 132] on button "Ok" at bounding box center [287, 134] width 15 height 8
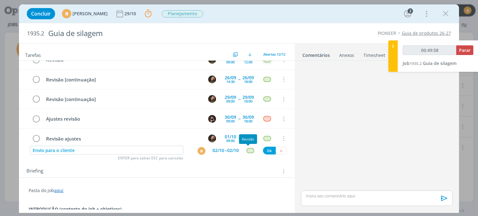
click at [247, 152] on div "dialog" at bounding box center [251, 150] width 8 height 5
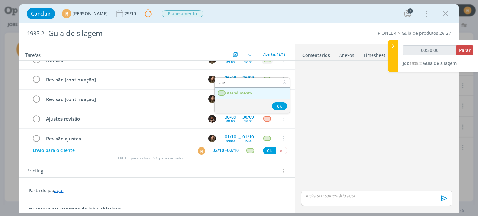
click at [248, 91] on span "Atendimento" at bounding box center [239, 93] width 25 height 5
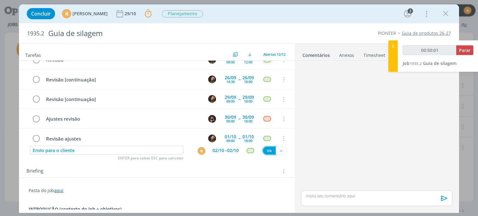
click at [266, 148] on button "Ok" at bounding box center [269, 151] width 13 height 8
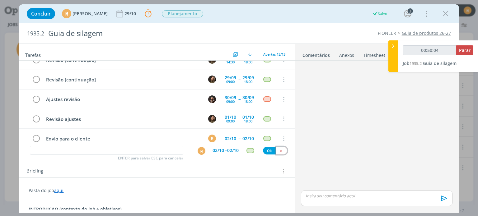
click at [281, 148] on button "dialog" at bounding box center [282, 151] width 12 height 8
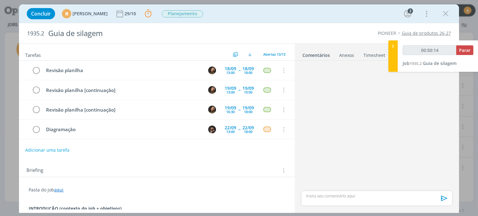
scroll to position [0, 0]
click at [463, 51] on span "Parar" at bounding box center [465, 50] width 12 height 6
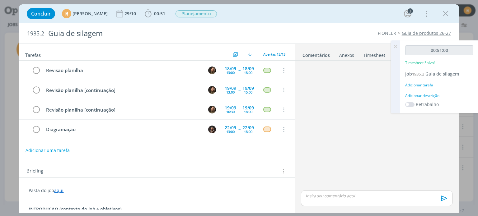
click at [411, 95] on div "Adicionar descrição" at bounding box center [439, 96] width 68 height 6
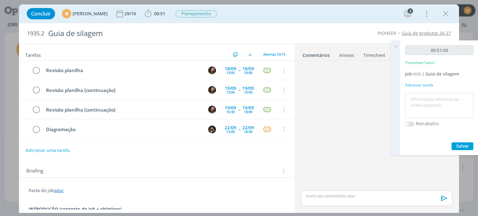
click at [419, 103] on textarea at bounding box center [439, 106] width 65 height 22
click at [461, 143] on span "Salvar" at bounding box center [462, 146] width 13 height 6
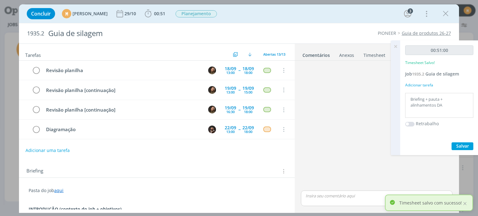
click at [356, 98] on div "dialog" at bounding box center [377, 126] width 156 height 126
click at [397, 45] on icon at bounding box center [395, 46] width 11 height 12
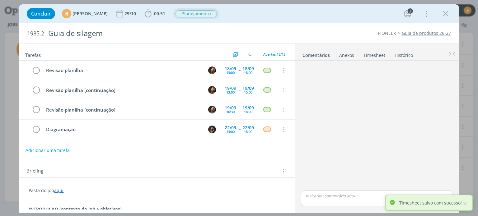
click at [201, 14] on span "Planejamento" at bounding box center [196, 13] width 41 height 7
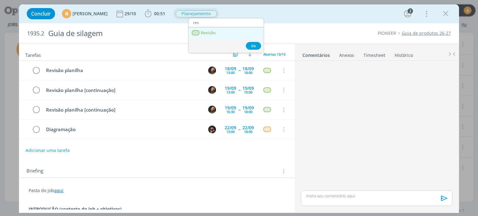
click at [208, 32] on span "Revisão" at bounding box center [208, 33] width 15 height 5
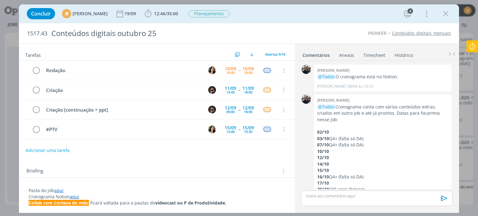
scroll to position [41, 0]
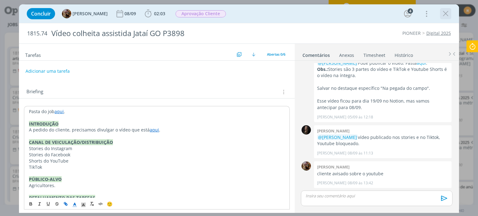
click at [444, 15] on icon "dialog" at bounding box center [445, 13] width 9 height 9
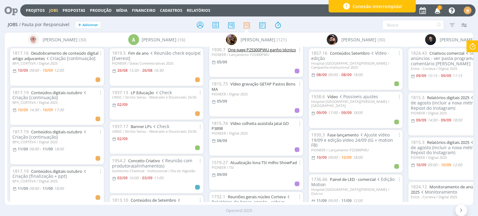
click at [270, 51] on link "One page P25300PWU ganho técnico" at bounding box center [262, 50] width 68 height 6
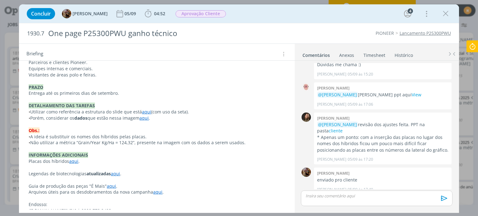
scroll to position [231, 0]
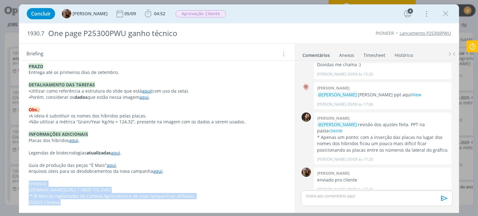
drag, startPoint x: 29, startPoint y: 183, endPoint x: 72, endPoint y: 200, distance: 46.1
click at [72, 200] on div "Pasta do job aqui . REVISÃO 05/09 PPT com os comentários aqui . Legendas de bio…" at bounding box center [157, 41] width 266 height 333
copy div "Endosso: www.pioneer.com/br | 0800 772 2492 ™ ® Marcas registradas da Corteva A…"
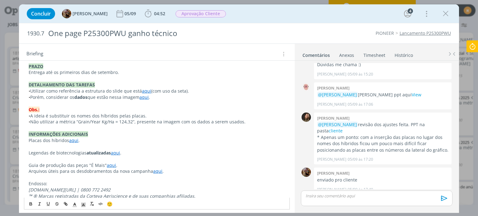
click at [150, 180] on p "dialog" at bounding box center [157, 178] width 256 height 6
click at [95, 139] on p "Placas dos híbridos aqui ." at bounding box center [157, 141] width 256 height 6
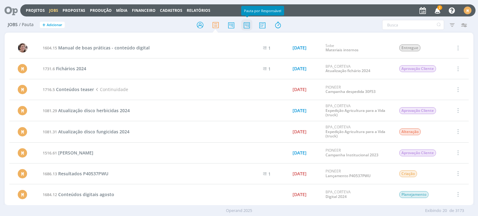
click at [245, 29] on icon at bounding box center [246, 25] width 11 height 12
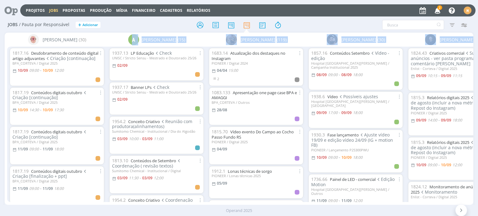
drag, startPoint x: 95, startPoint y: 200, endPoint x: 101, endPoint y: 206, distance: 8.8
click at [104, 205] on div "Projetos Jobs Propostas Produção [GEOGRAPHIC_DATA] Financeiro Cadastros Relatór…" at bounding box center [239, 108] width 478 height 216
click at [98, 208] on div "Operand 2025" at bounding box center [239, 211] width 478 height 6
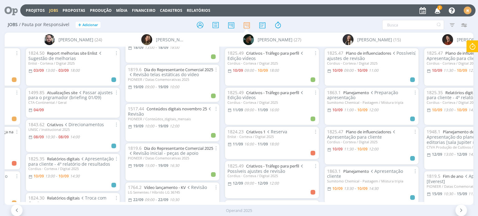
scroll to position [1186, 0]
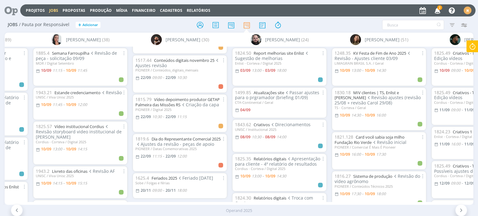
scroll to position [1035, 0]
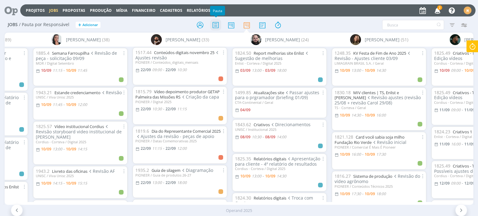
click at [216, 26] on icon at bounding box center [215, 25] width 11 height 12
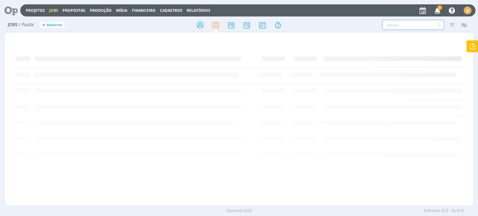
click at [399, 27] on input "text" at bounding box center [413, 25] width 62 height 10
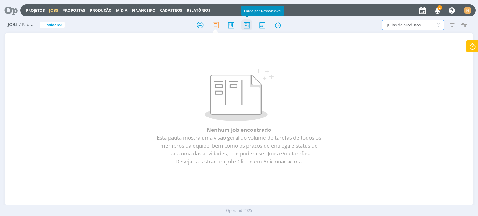
type input "guias de produtos"
click at [246, 26] on icon at bounding box center [246, 25] width 11 height 12
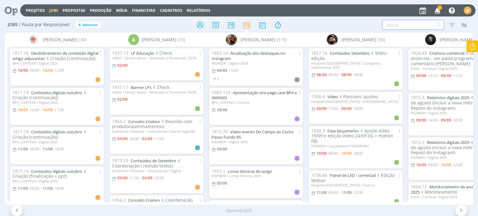
click at [411, 24] on input "text" at bounding box center [413, 25] width 62 height 10
type input "g"
type input "gu"
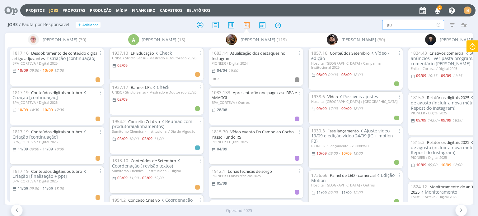
type input "gui"
type input "guia"
type input "guias"
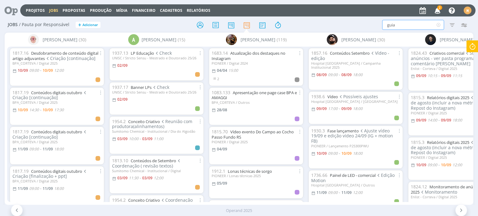
type input "guias"
type input "guias d"
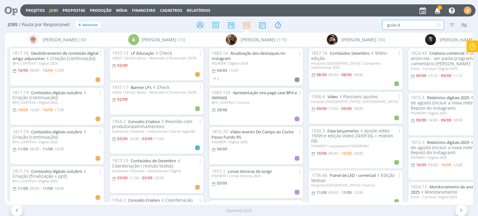
type input "guias de"
type input "guias de p"
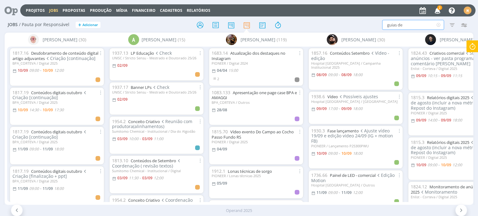
type input "guias de p"
type input "guias de pr"
type input "guias de pro"
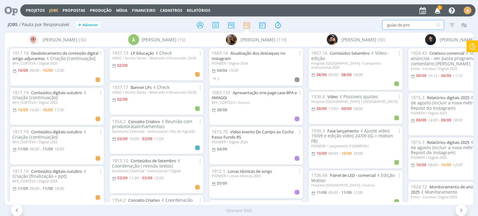
type input "guias de prod"
type input "guias de produ"
type input "guias de produot"
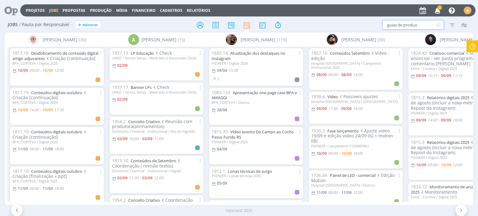
type input "guias de produot"
type input "guias de produo"
type input "guias de produ"
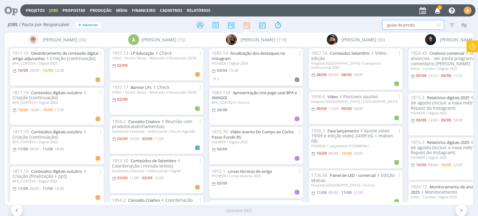
type input "guias de produt"
type input "guias de produto"
type input "guias de produtos"
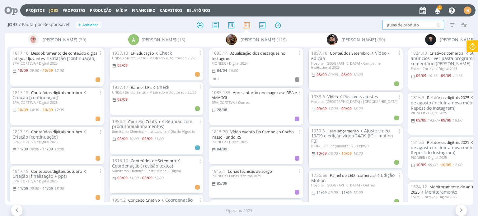
type input "guias de produtos"
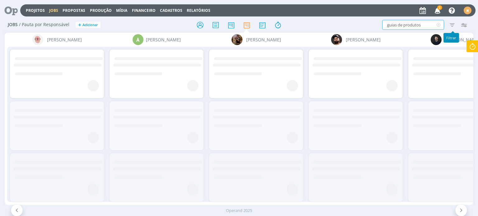
type input "guias de produtos"
click at [454, 25] on icon "button" at bounding box center [452, 24] width 11 height 11
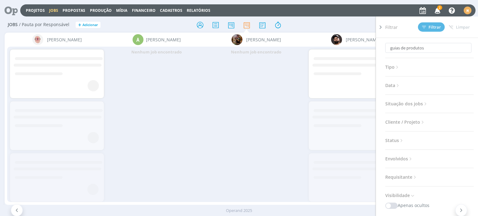
click at [409, 104] on span "Situação dos jobs" at bounding box center [406, 104] width 43 height 8
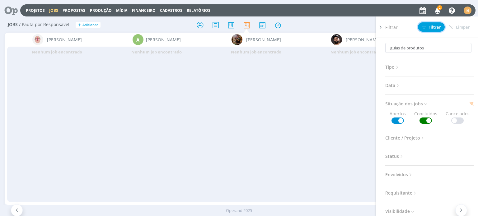
click at [431, 25] on span "Filtrar" at bounding box center [431, 27] width 19 height 4
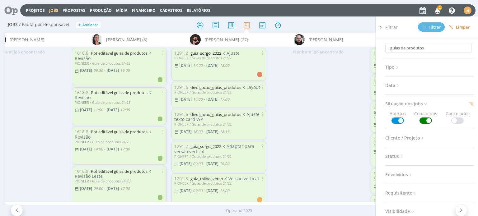
click at [199, 53] on link "guia_sorgo_2022" at bounding box center [205, 53] width 31 height 6
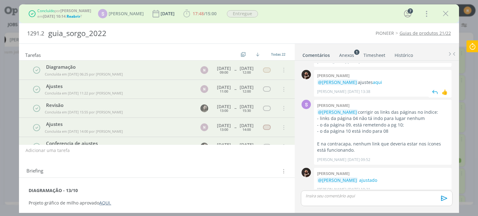
scroll to position [209, 0]
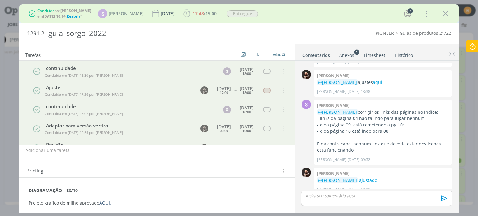
click at [376, 55] on link "Timesheet" at bounding box center [374, 53] width 22 height 9
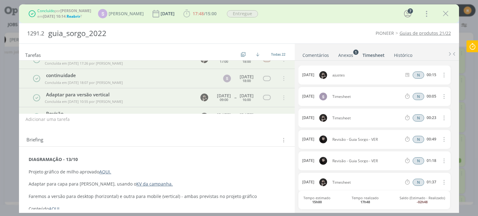
scroll to position [0, 0]
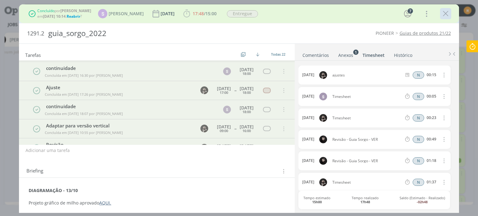
click at [446, 10] on icon "dialog" at bounding box center [445, 13] width 9 height 9
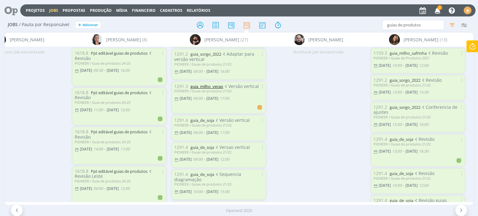
scroll to position [93, 0]
click at [215, 84] on link "guia_milho_verao" at bounding box center [206, 86] width 33 height 6
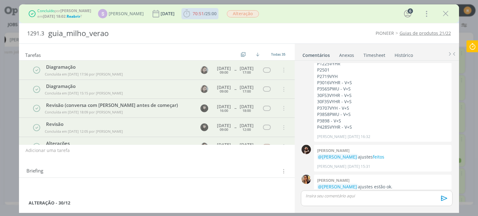
scroll to position [330, 0]
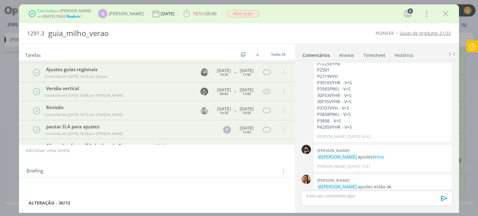
drag, startPoint x: 444, startPoint y: 13, endPoint x: 289, endPoint y: 1, distance: 155.1
click at [444, 13] on icon "dialog" at bounding box center [445, 13] width 9 height 9
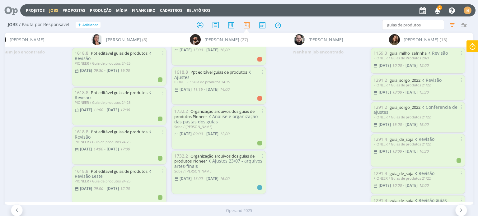
scroll to position [793, 0]
click at [439, 24] on icon at bounding box center [439, 25] width 8 height 10
click at [450, 27] on icon "button" at bounding box center [452, 24] width 11 height 11
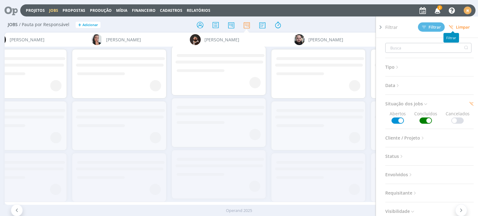
scroll to position [0, 0]
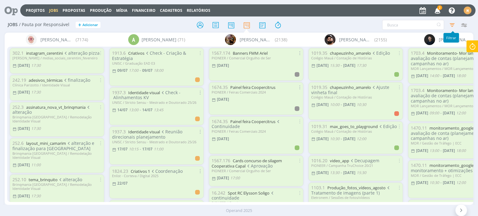
click at [454, 25] on icon "button" at bounding box center [452, 24] width 11 height 11
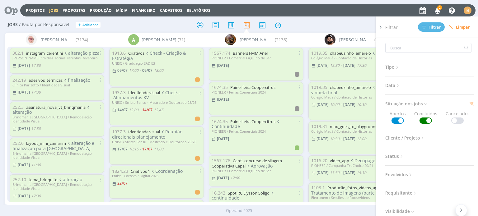
click at [427, 122] on span at bounding box center [426, 121] width 12 height 6
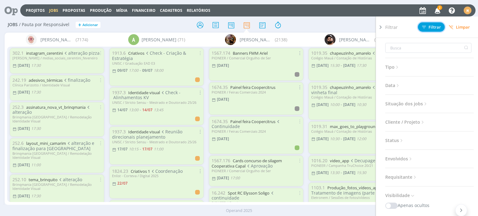
click at [429, 26] on span "Filtrar" at bounding box center [431, 27] width 19 height 4
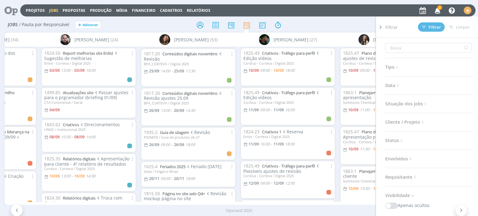
scroll to position [1743, 0]
click at [179, 91] on link "Conteúdos digitais novembro" at bounding box center [189, 94] width 55 height 6
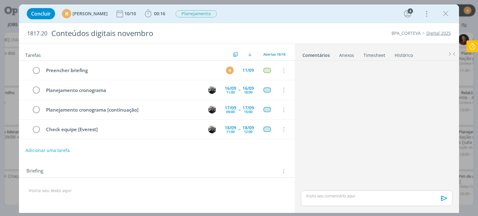
scroll to position [270, 0]
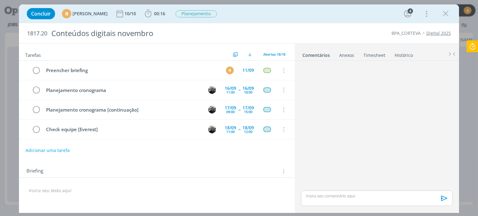
scroll to position [270, 0]
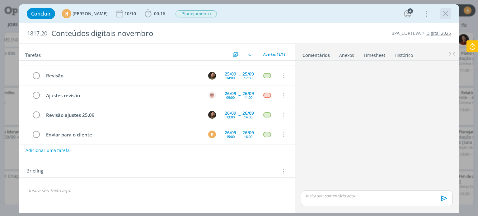
click at [443, 17] on icon "dialog" at bounding box center [445, 13] width 9 height 9
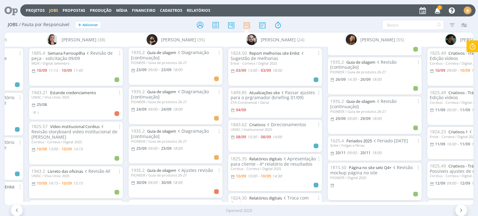
scroll to position [1853, 0]
